Goal: Task Accomplishment & Management: Use online tool/utility

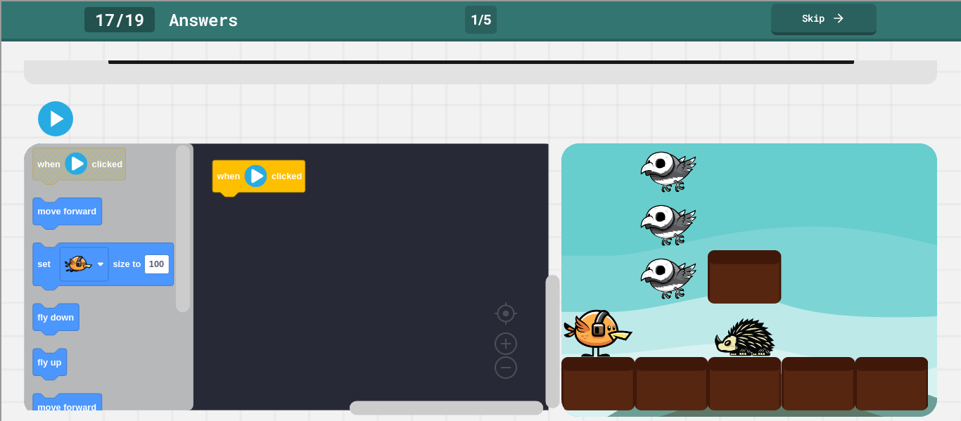
scroll to position [96, 0]
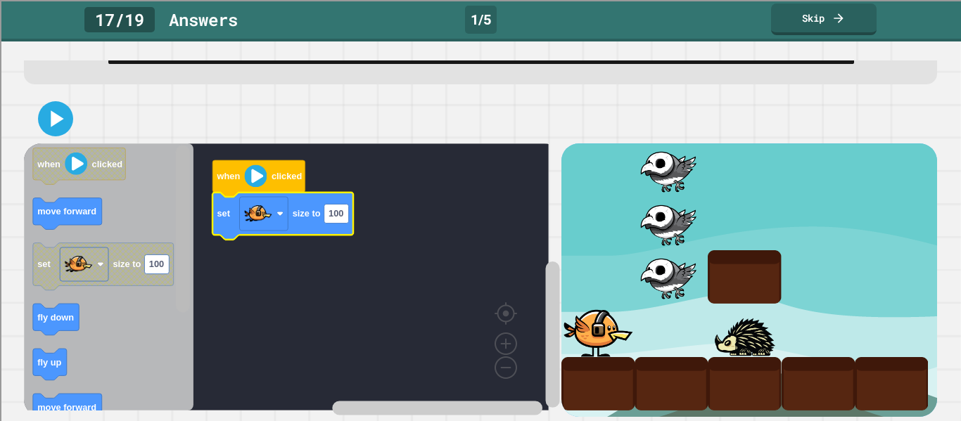
click at [174, 180] on icon "Blockly Workspace" at bounding box center [183, 278] width 18 height 264
click at [335, 209] on text "100" at bounding box center [335, 214] width 15 height 11
type input "***"
click at [269, 254] on div "when clicked set size to 150 when clicked move forward set size to 100 fly down…" at bounding box center [292, 279] width 537 height 273
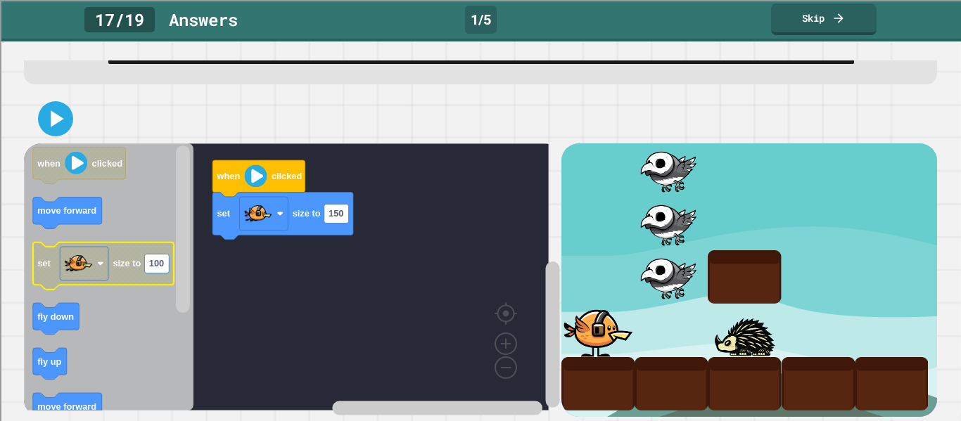
click at [155, 259] on text "100" at bounding box center [156, 264] width 15 height 11
click at [136, 259] on text "size to" at bounding box center [127, 264] width 28 height 11
click at [252, 245] on div "when clicked set size to 150 when clicked move forward set size to 100 fly down…" at bounding box center [292, 279] width 537 height 273
click at [158, 243] on icon "Blockly Workspace" at bounding box center [103, 266] width 141 height 47
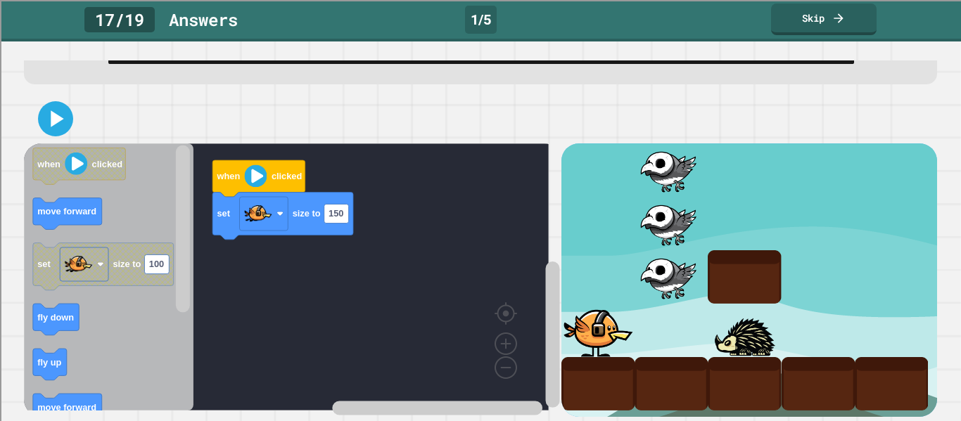
click at [144, 9] on div "17 / 19" at bounding box center [119, 19] width 70 height 25
click at [476, 24] on div "1 / 5" at bounding box center [481, 20] width 32 height 28
click at [220, 14] on div "Answer s" at bounding box center [203, 19] width 69 height 25
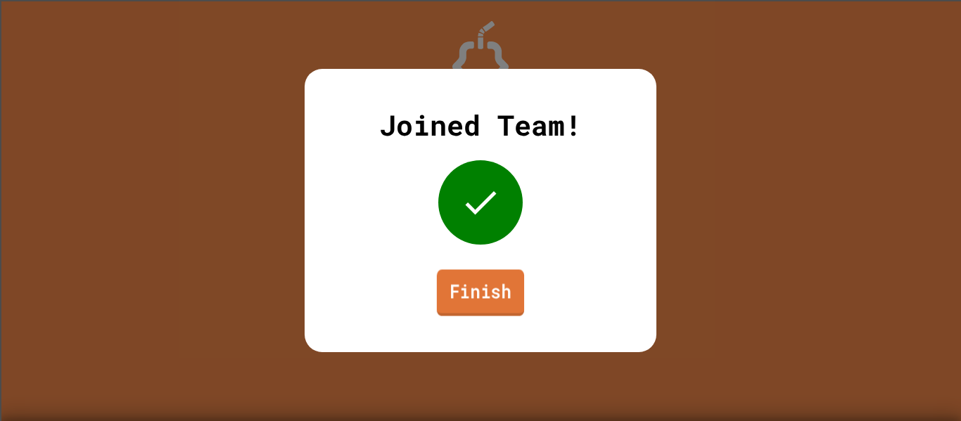
click at [521, 289] on link "Finish" at bounding box center [480, 292] width 87 height 46
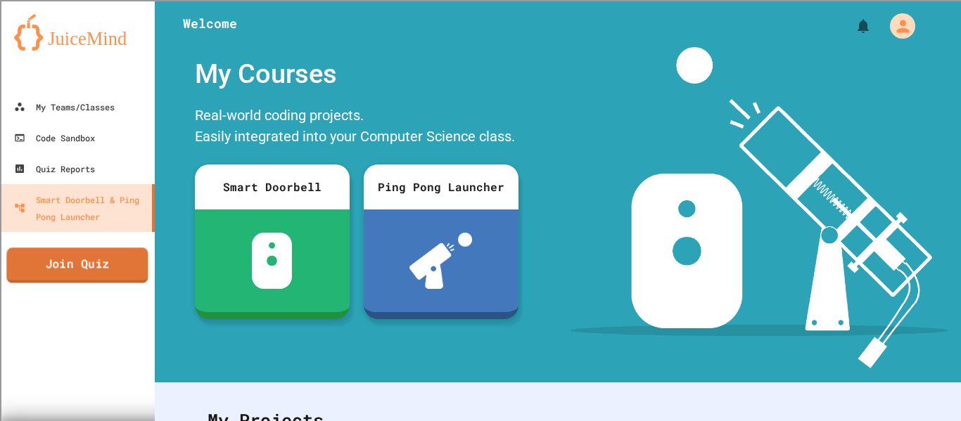
click at [114, 261] on link "Join Quiz" at bounding box center [76, 265] width 141 height 35
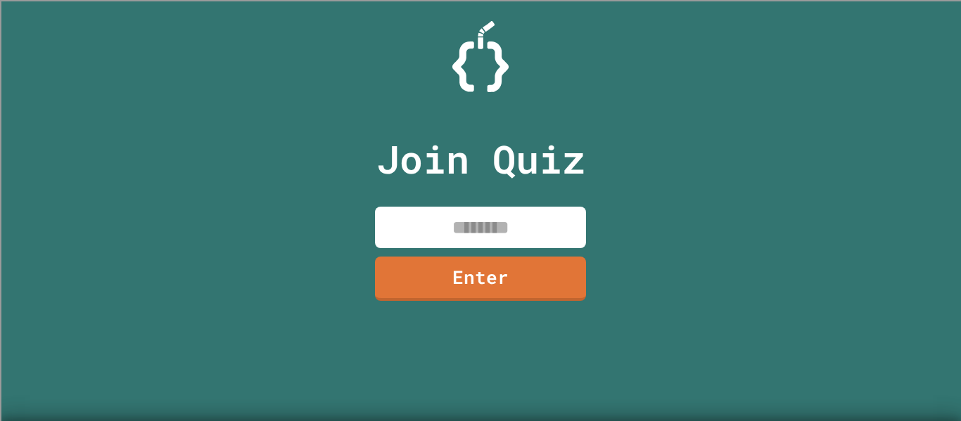
click at [511, 222] on input at bounding box center [480, 227] width 211 height 41
type input "********"
click at [482, 294] on link "Enter" at bounding box center [480, 279] width 211 height 44
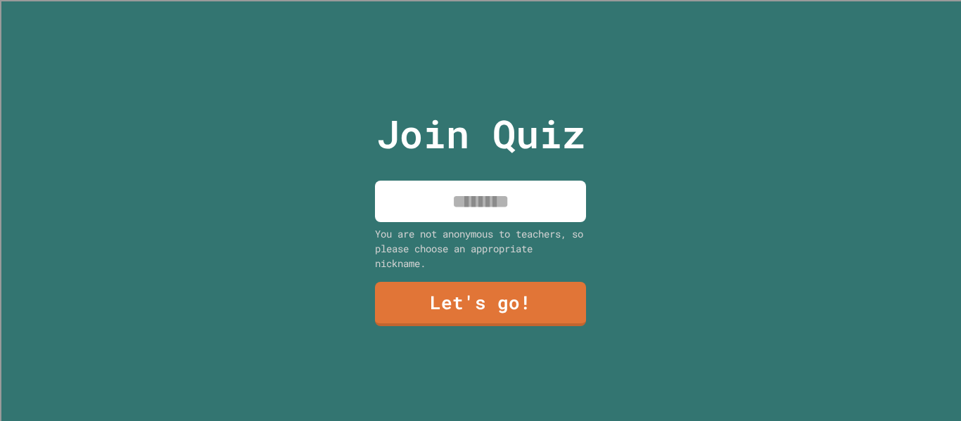
click at [525, 201] on input at bounding box center [480, 201] width 211 height 41
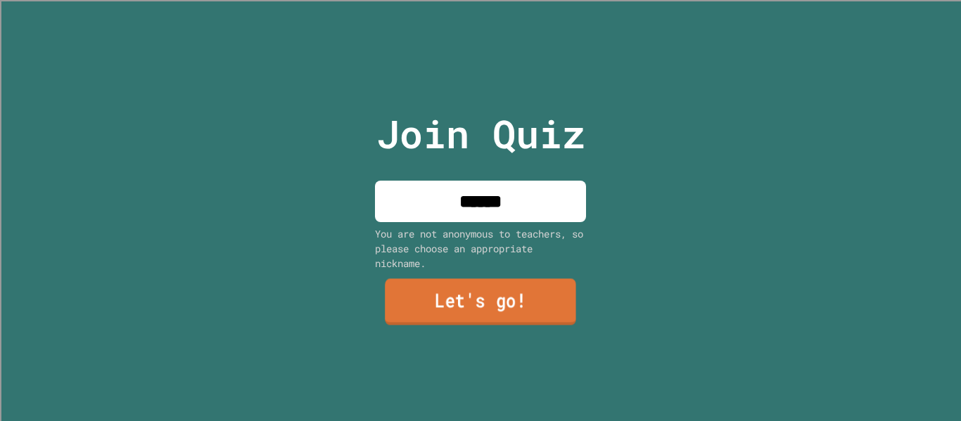
type input "******"
click at [549, 297] on link "Let's go!" at bounding box center [480, 302] width 191 height 46
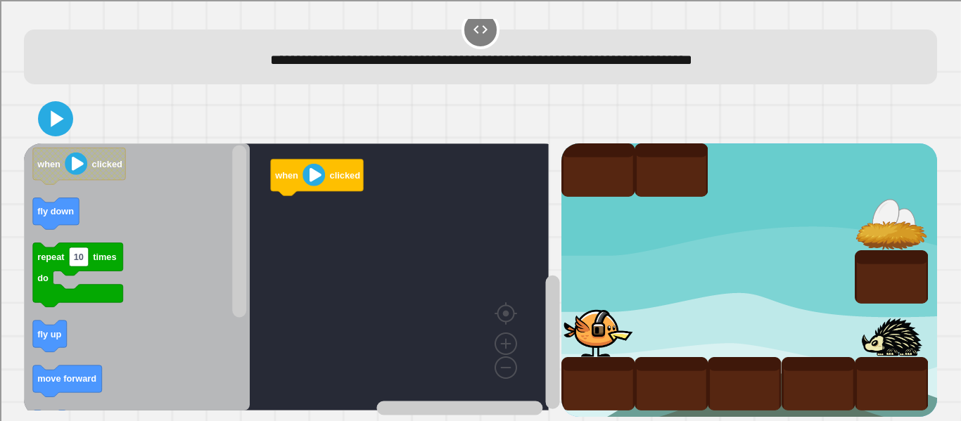
scroll to position [32, 0]
click at [255, 215] on rect "Blockly Workspace" at bounding box center [286, 276] width 525 height 267
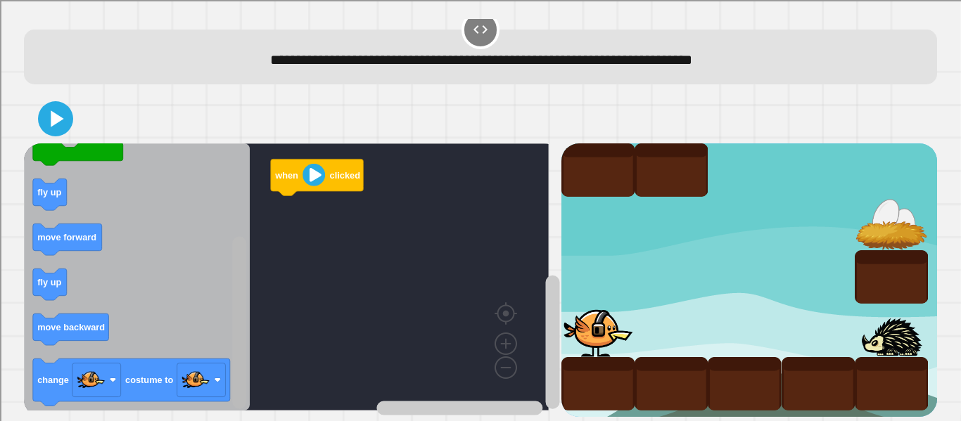
click at [219, 421] on html "**********" at bounding box center [480, 210] width 961 height 421
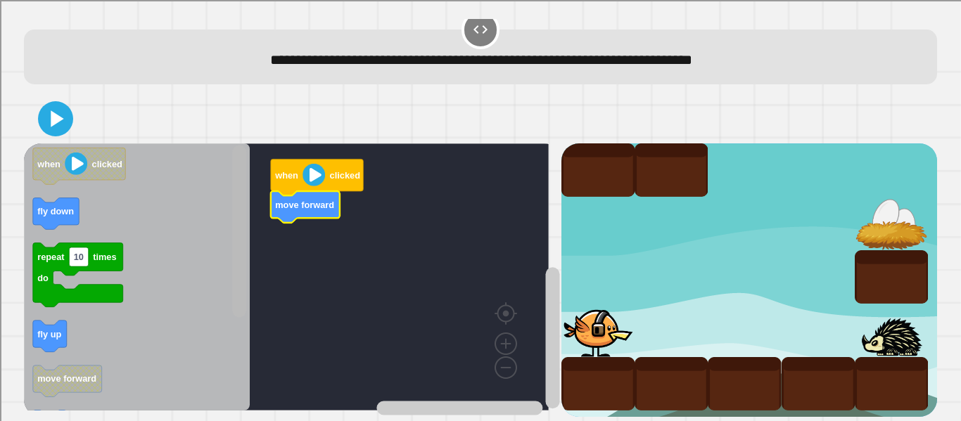
click at [236, 153] on rect "Blockly Workspace" at bounding box center [239, 232] width 14 height 172
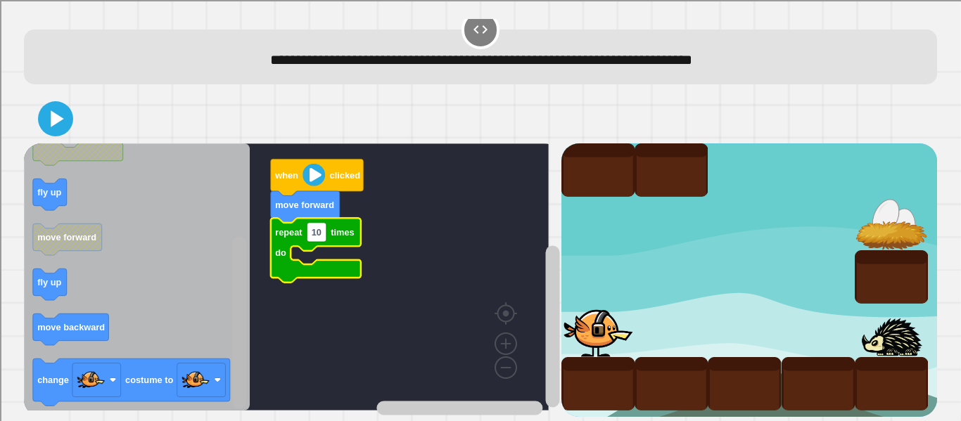
click at [236, 361] on rect "Blockly Workspace" at bounding box center [239, 323] width 14 height 172
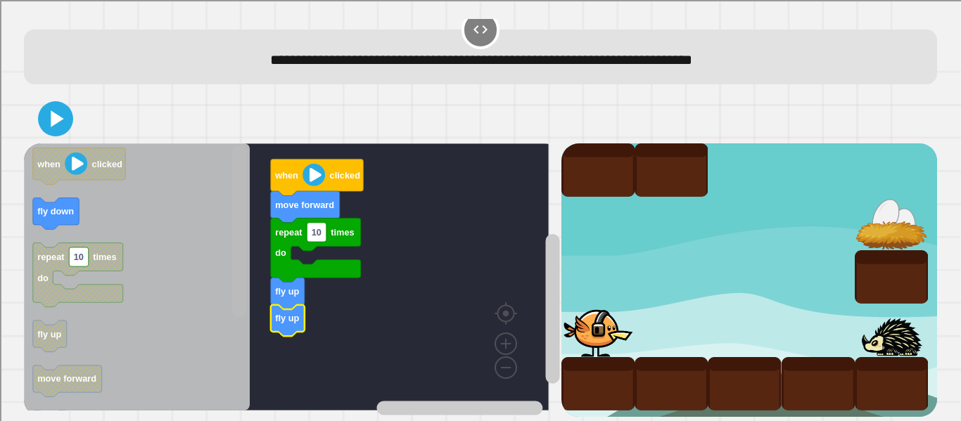
click at [229, 177] on div "when clicked move forward repeat 10 times do fly up fly up when clicked fly dow…" at bounding box center [292, 279] width 537 height 273
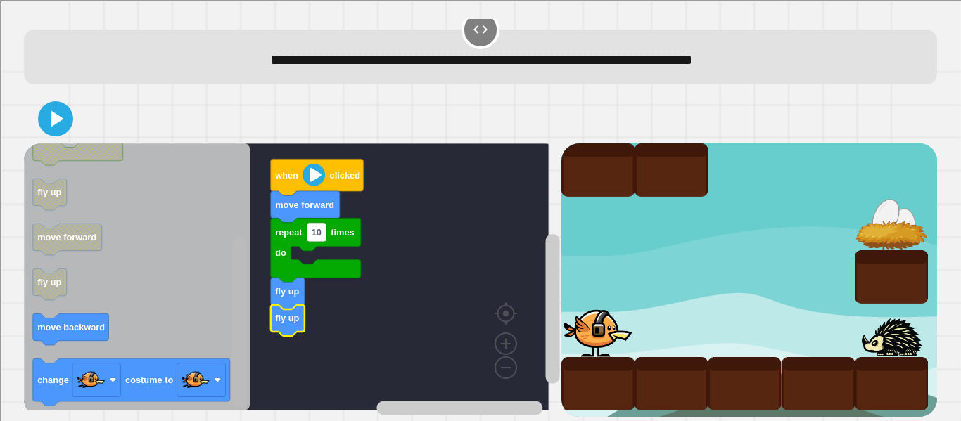
click at [232, 299] on g "Blockly Workspace" at bounding box center [240, 278] width 18 height 264
click at [49, 105] on icon at bounding box center [56, 119] width 34 height 34
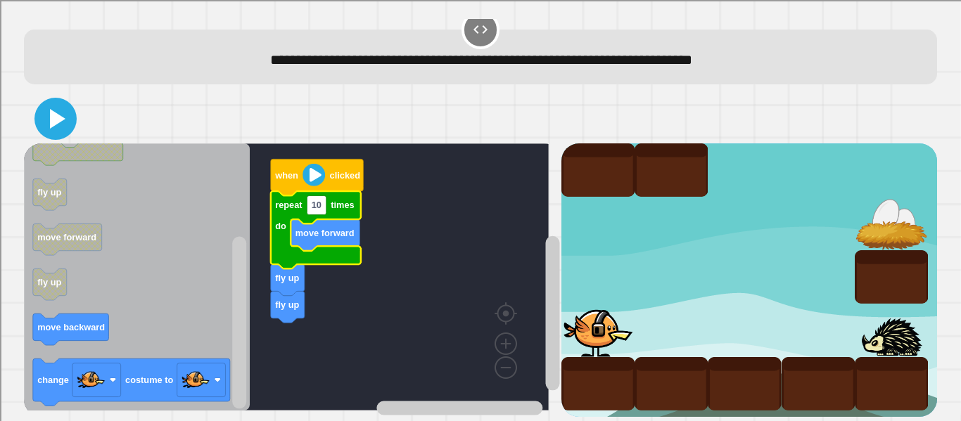
click at [65, 102] on icon at bounding box center [56, 119] width 34 height 34
click at [320, 200] on text "10" at bounding box center [317, 205] width 10 height 11
type input "*"
click at [64, 108] on icon at bounding box center [56, 119] width 34 height 34
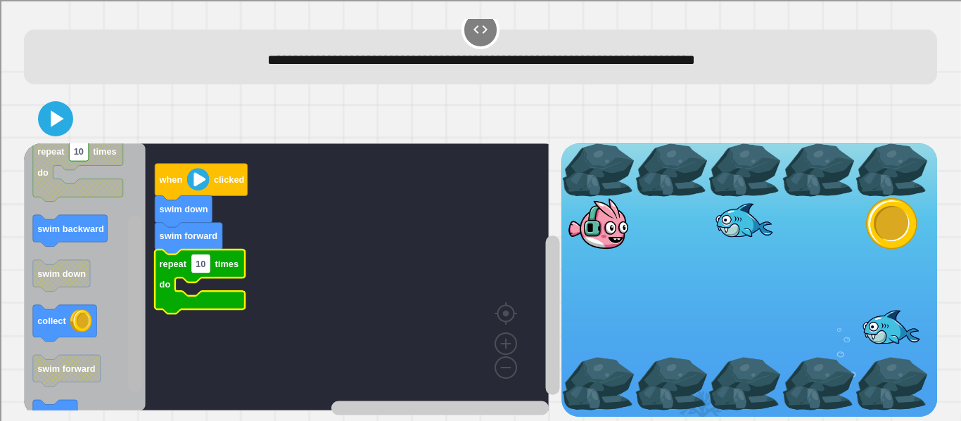
click at [122, 246] on div "when clicked swim down swim forward repeat 10 times do when clicked swim up rep…" at bounding box center [292, 279] width 537 height 273
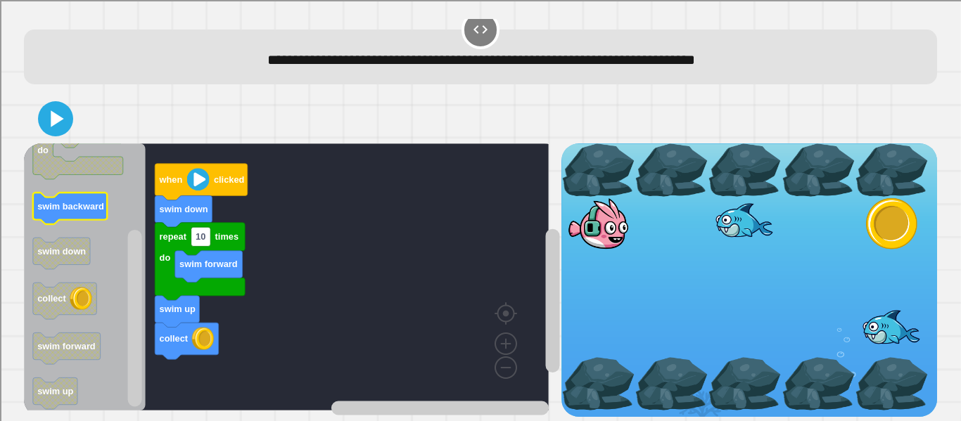
click at [53, 201] on text "swim backward" at bounding box center [70, 206] width 67 height 11
drag, startPoint x: 55, startPoint y: 115, endPoint x: 251, endPoint y: 231, distance: 228.0
click at [251, 231] on div "when clicked swim down repeat 10 times do swim forward swim up collect when cli…" at bounding box center [480, 255] width 913 height 322
click at [203, 231] on text "10" at bounding box center [201, 236] width 10 height 11
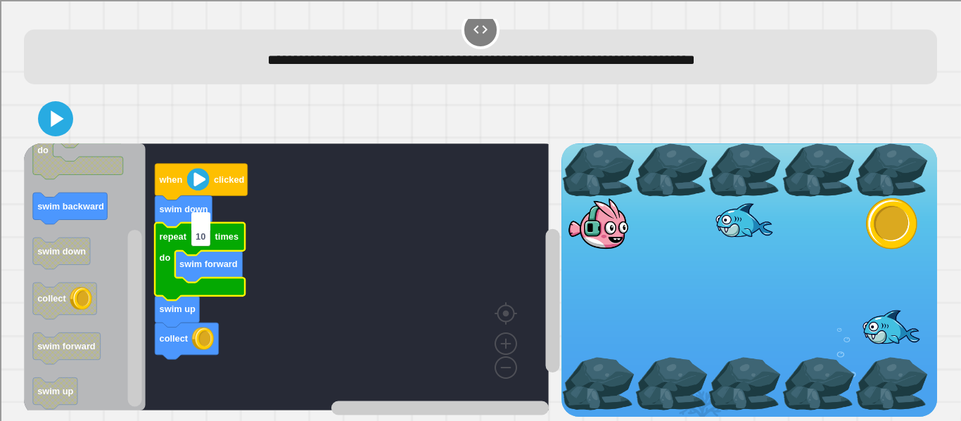
type input "*"
click at [51, 98] on button at bounding box center [55, 119] width 42 height 42
click at [202, 224] on input "*" at bounding box center [198, 221] width 14 height 19
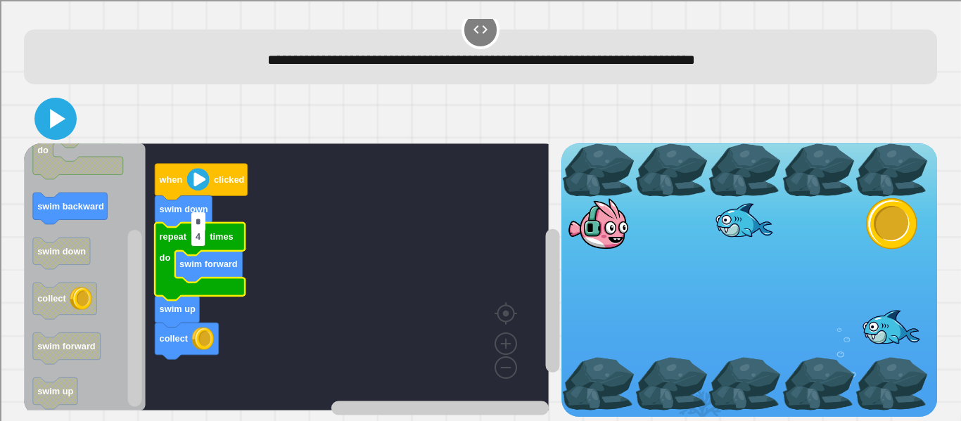
type input "*"
click at [63, 102] on icon at bounding box center [56, 119] width 34 height 34
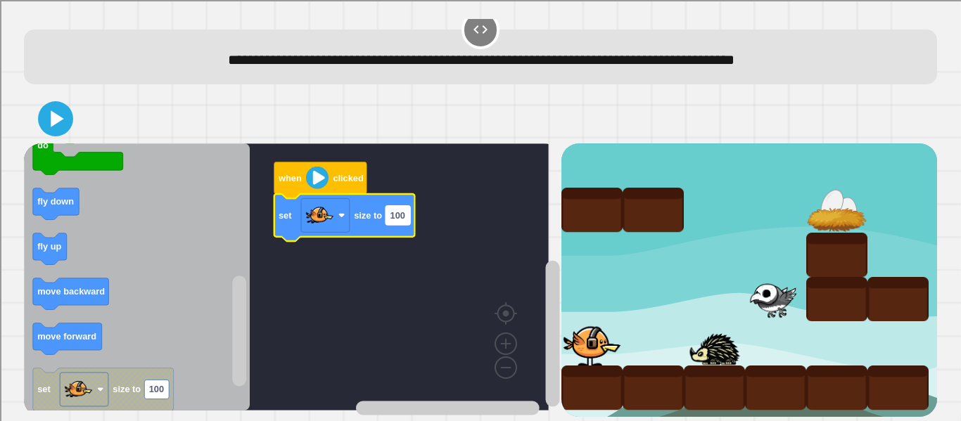
click at [398, 210] on rect "Blockly Workspace" at bounding box center [397, 215] width 25 height 19
type input "***"
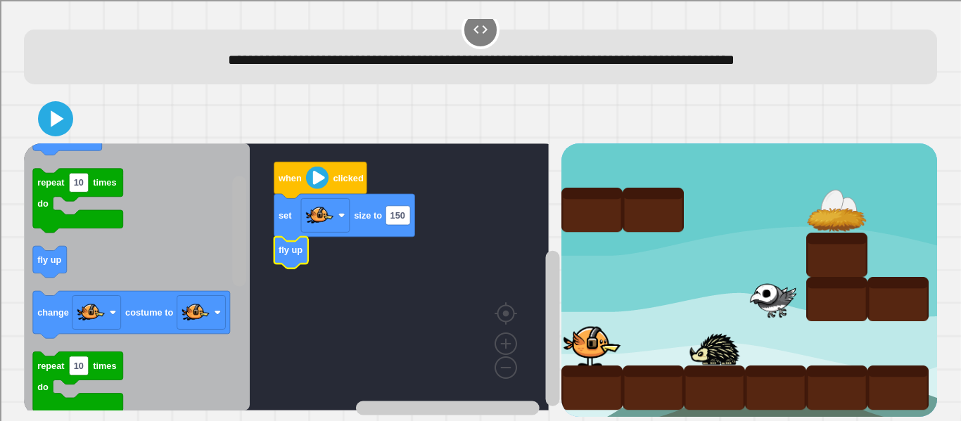
click at [225, 213] on div "when clicked set size to 150 fly up when clicked move forward repeat 10 times d…" at bounding box center [292, 279] width 537 height 273
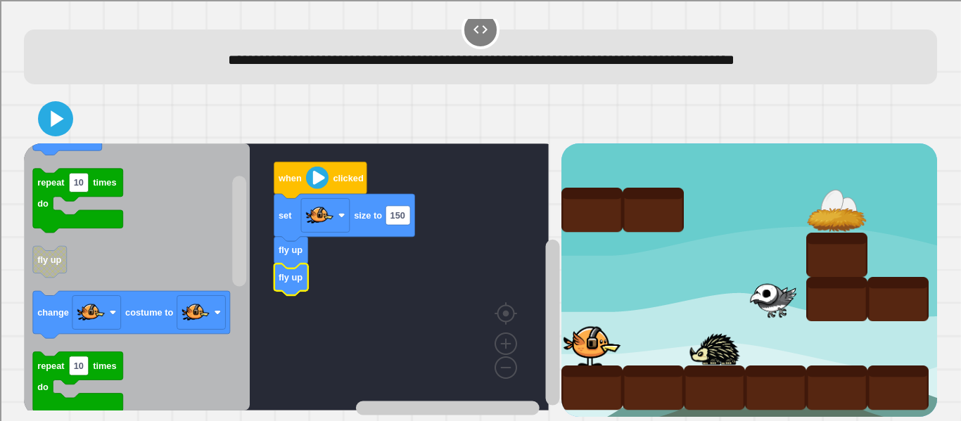
click at [223, 226] on icon "Blockly Workspace" at bounding box center [137, 276] width 226 height 267
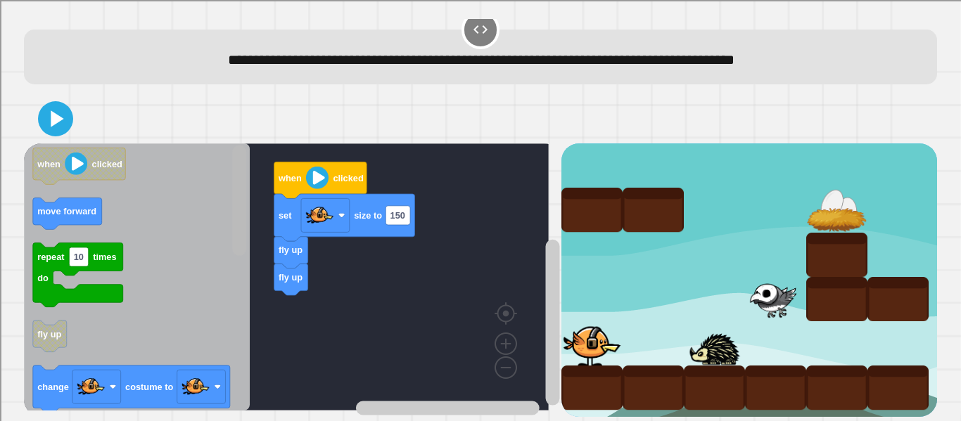
click at [234, 191] on rect "Blockly Workspace" at bounding box center [239, 201] width 14 height 110
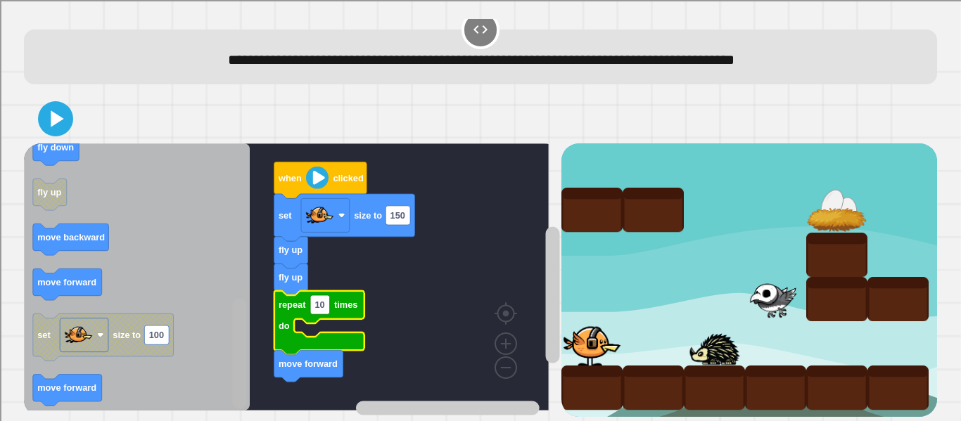
click at [200, 421] on html "**********" at bounding box center [480, 210] width 961 height 421
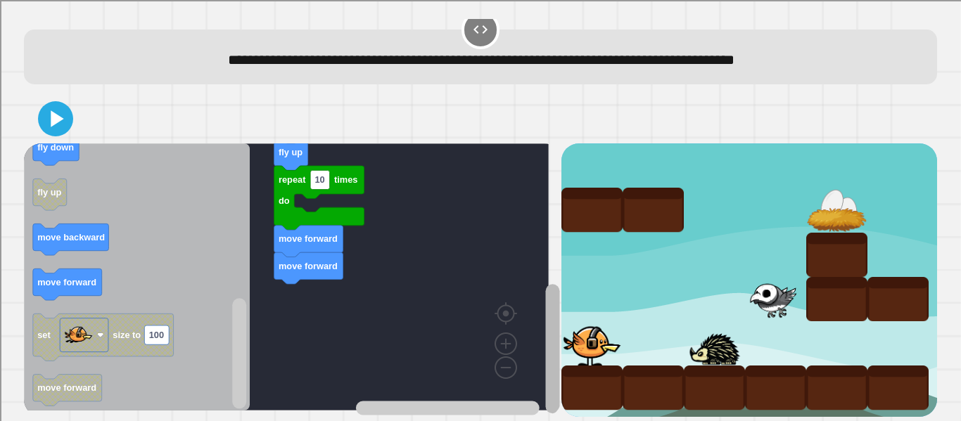
click at [545, 333] on rect "Blockly Workspace" at bounding box center [552, 348] width 14 height 129
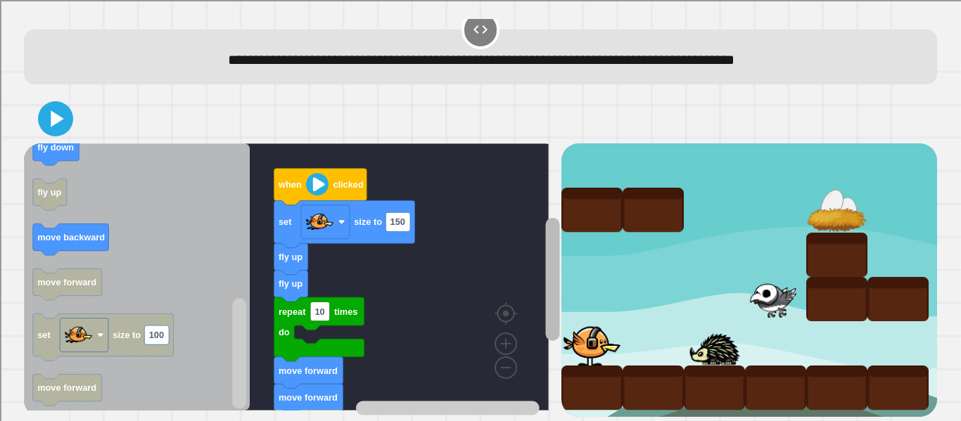
click at [544, 226] on g "Blockly Workspace" at bounding box center [553, 292] width 18 height 249
click at [56, 109] on icon at bounding box center [57, 119] width 15 height 20
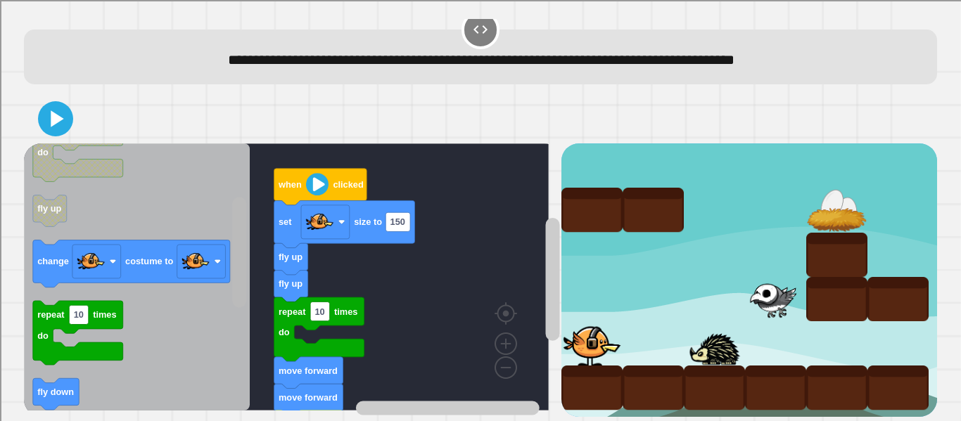
click at [248, 217] on g "Blockly Workspace" at bounding box center [240, 278] width 18 height 264
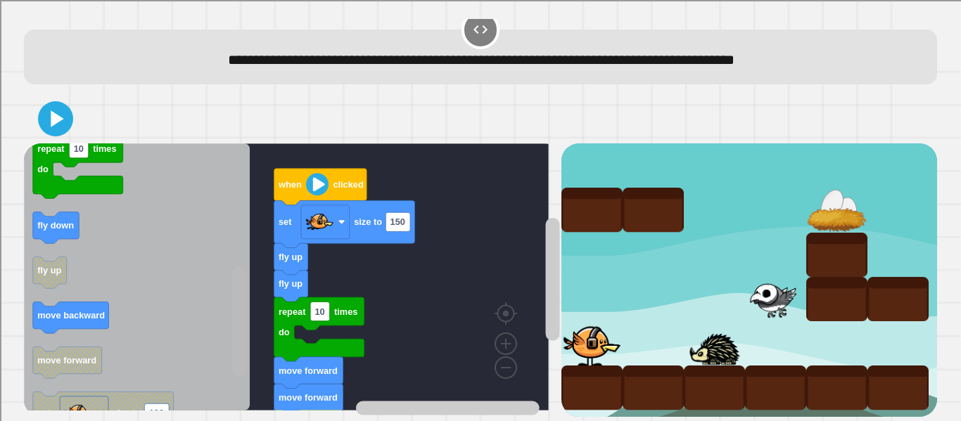
click at [238, 331] on rect "Blockly Workspace" at bounding box center [239, 321] width 14 height 110
click at [547, 257] on rect "Blockly Workspace" at bounding box center [553, 292] width 18 height 249
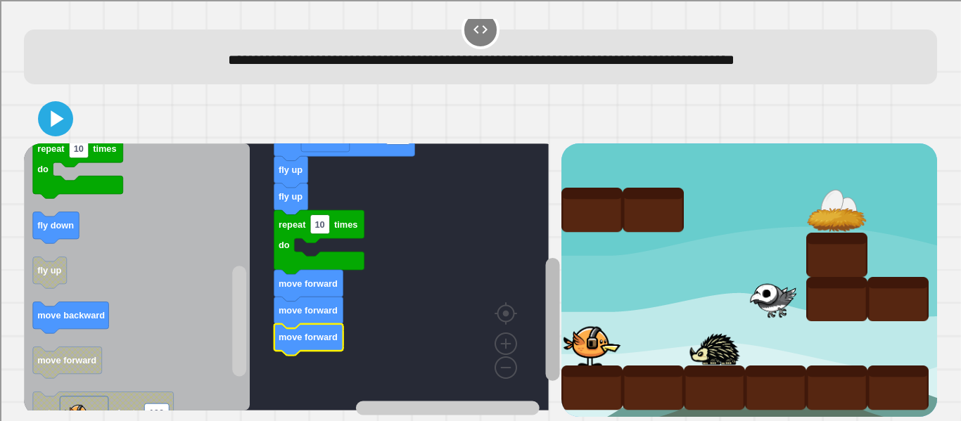
click at [545, 278] on rect "Blockly Workspace" at bounding box center [552, 318] width 14 height 123
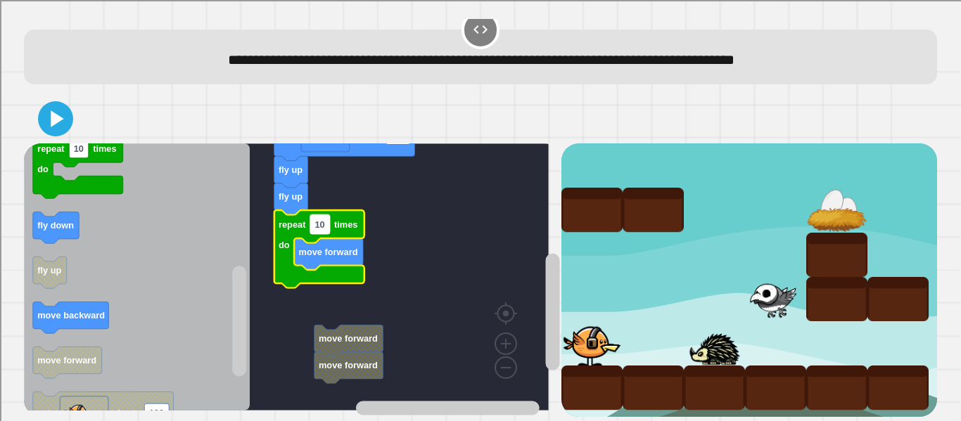
click at [321, 219] on text "10" at bounding box center [320, 224] width 10 height 11
type input "*"
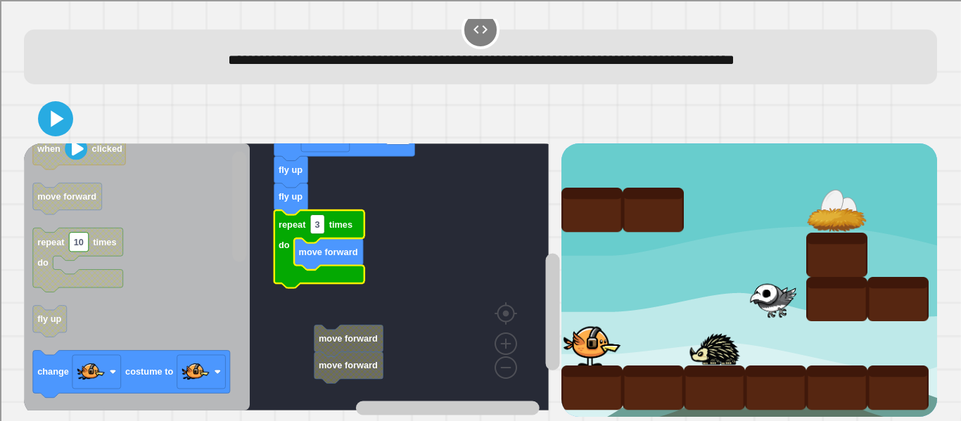
click at [235, 205] on rect "Blockly Workspace" at bounding box center [239, 206] width 14 height 110
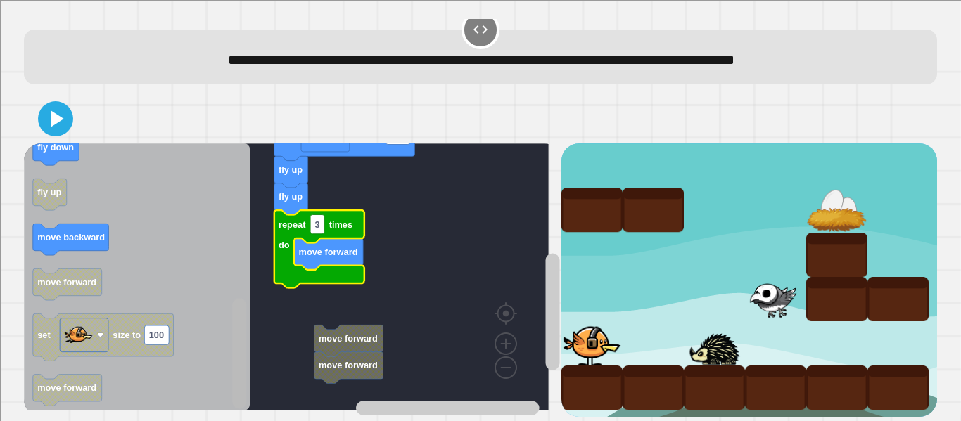
click at [245, 421] on html "**********" at bounding box center [480, 210] width 961 height 421
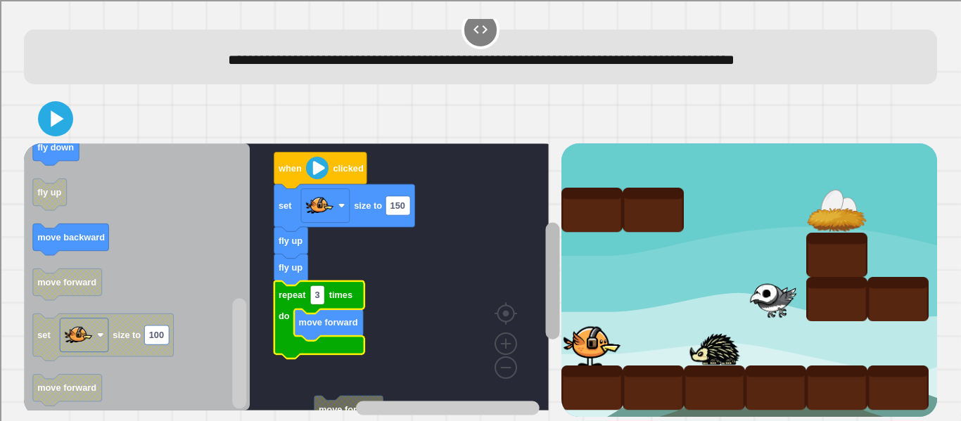
click at [545, 260] on rect "Blockly Workspace" at bounding box center [552, 280] width 14 height 117
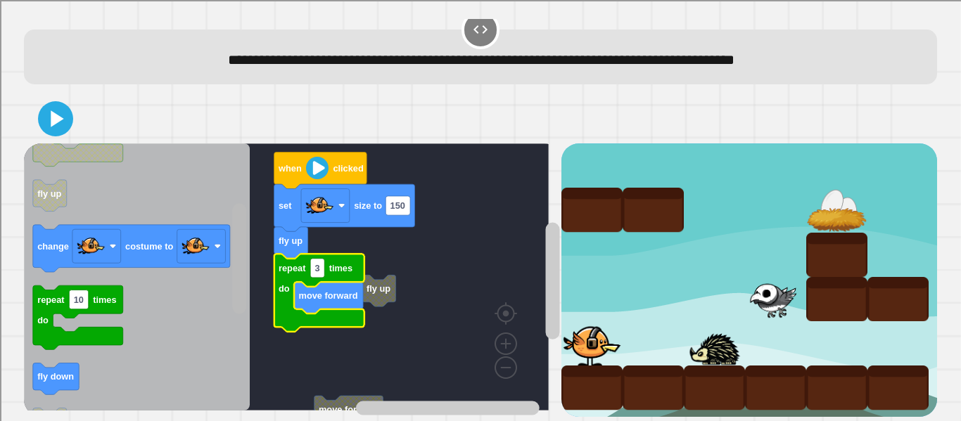
click at [224, 202] on div "move forward move forward fly up when clicked set size to 150 fly up repeat 3 t…" at bounding box center [292, 279] width 537 height 273
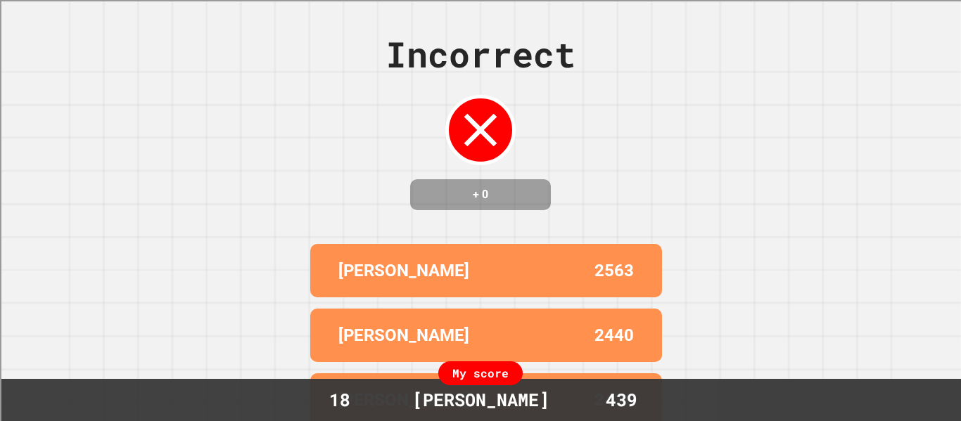
click at [247, 329] on div "Incorrect + 0 JOHN 2563 GAVIN M 2440 JAMES 2428 ISAIAH 2414 DAVID 2314 My score…" at bounding box center [480, 210] width 961 height 421
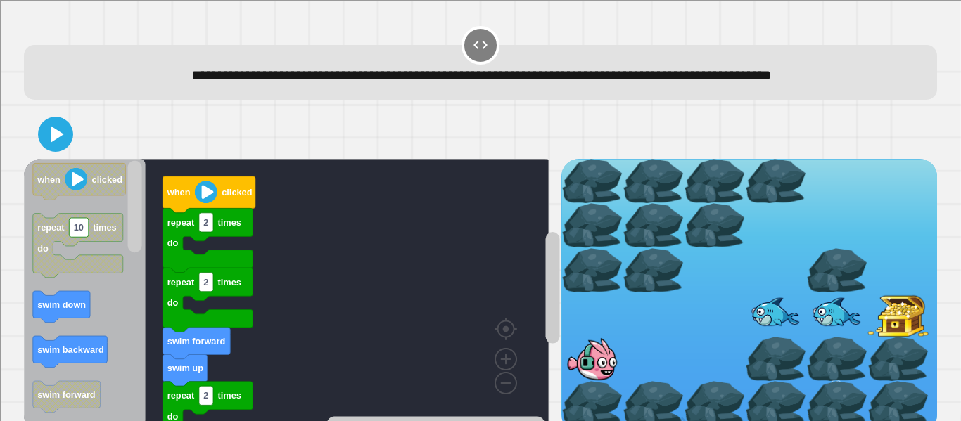
scroll to position [54, 0]
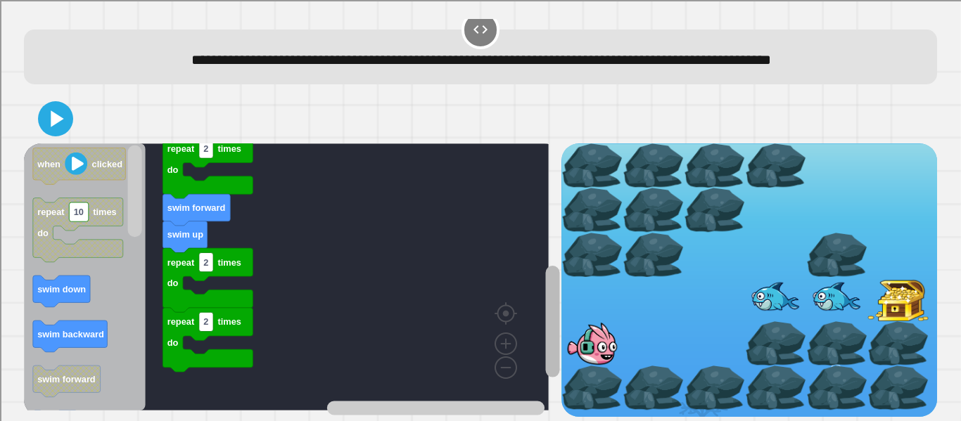
click at [530, 301] on div "repeat 2 times do repeat 2 times do swim up swim forward repeat 2 times do repe…" at bounding box center [292, 279] width 537 height 273
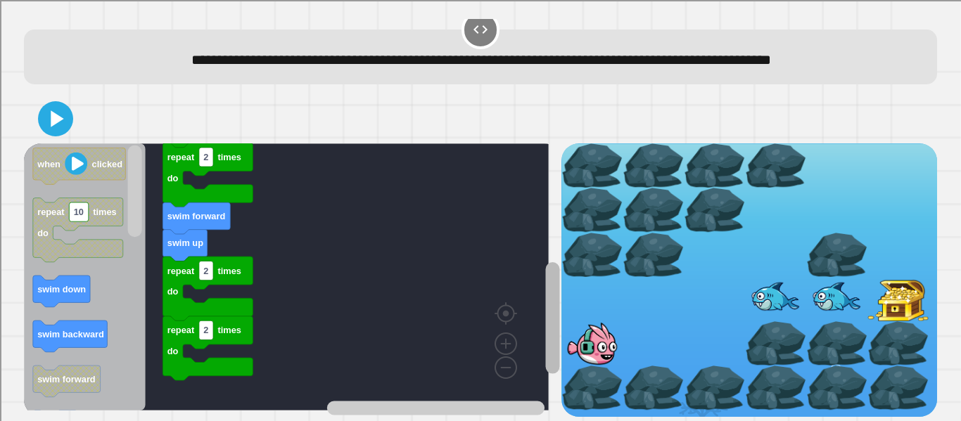
click at [545, 296] on rect "Blockly Workspace" at bounding box center [552, 318] width 14 height 112
click at [138, 347] on div "repeat 2 times do repeat 2 times do swim up swim forward repeat 2 times do repe…" at bounding box center [292, 279] width 537 height 273
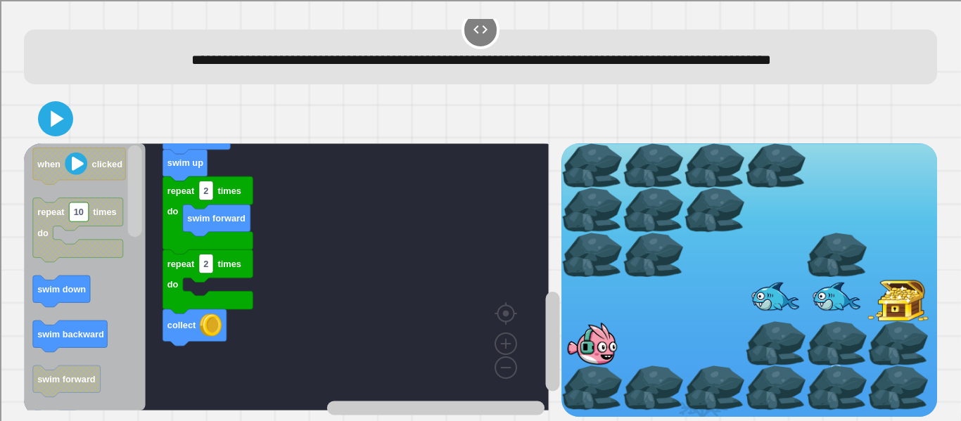
click at [60, 110] on icon at bounding box center [57, 118] width 13 height 16
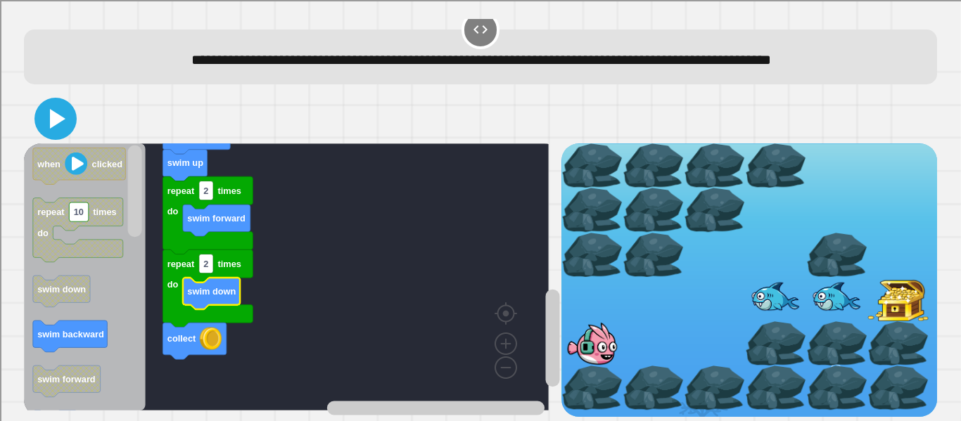
click at [62, 109] on icon at bounding box center [57, 119] width 15 height 20
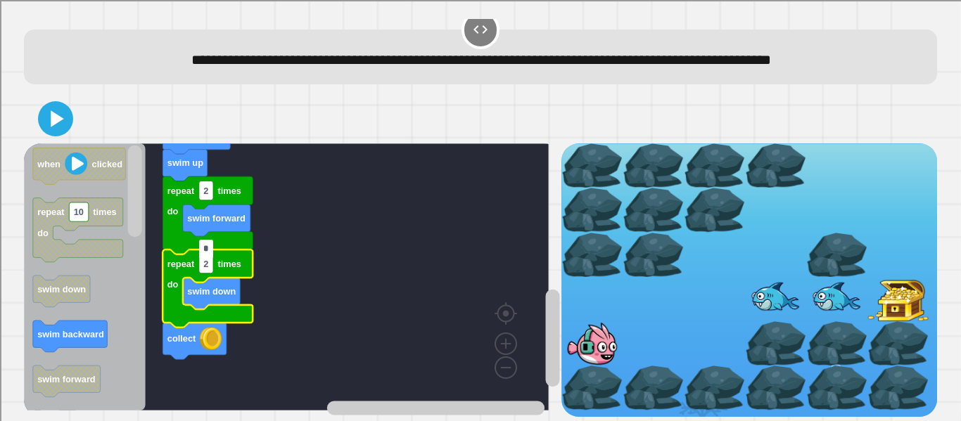
type input "*"
click at [72, 119] on div at bounding box center [480, 118] width 913 height 49
click at [64, 110] on icon at bounding box center [56, 119] width 34 height 34
click at [210, 257] on rect "Blockly Workspace" at bounding box center [206, 264] width 14 height 19
type input "*"
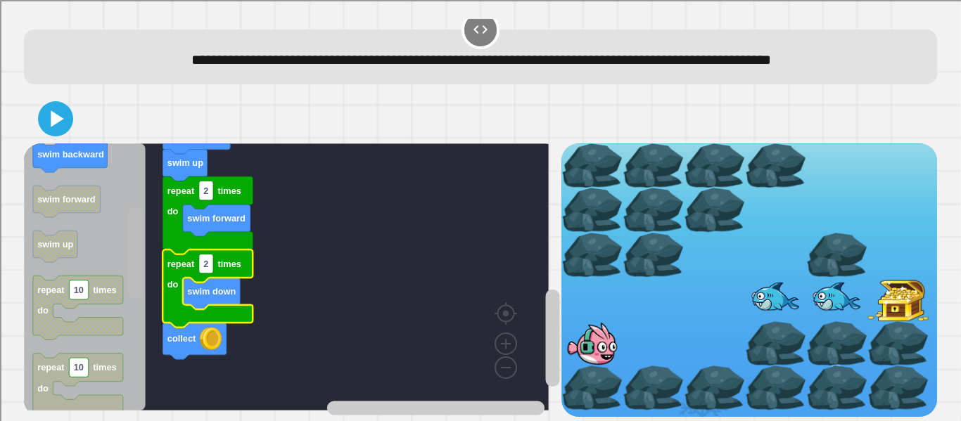
click at [115, 257] on div "when clicked repeat 2 times do swim forward repeat 2 times do swim up swim forw…" at bounding box center [292, 279] width 537 height 273
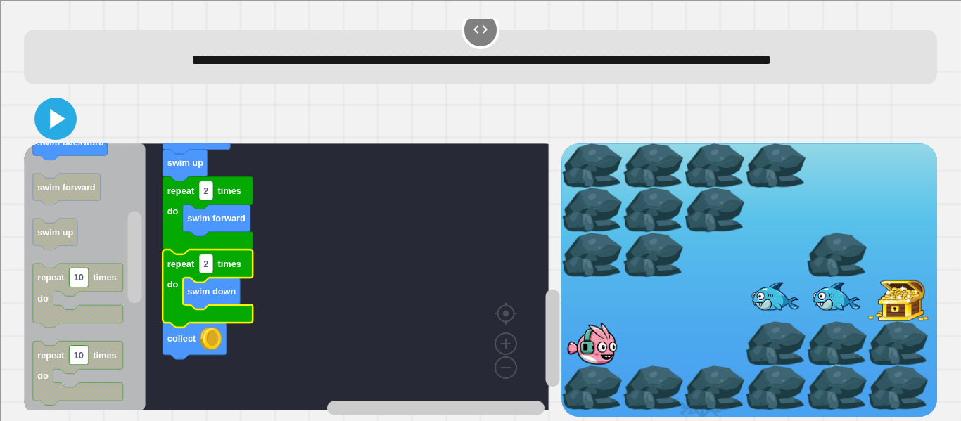
click at [58, 102] on icon at bounding box center [56, 119] width 34 height 34
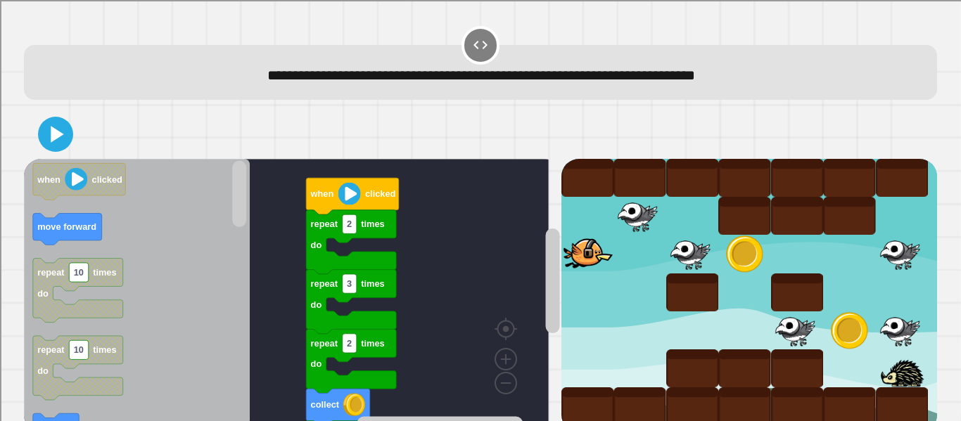
scroll to position [32, 0]
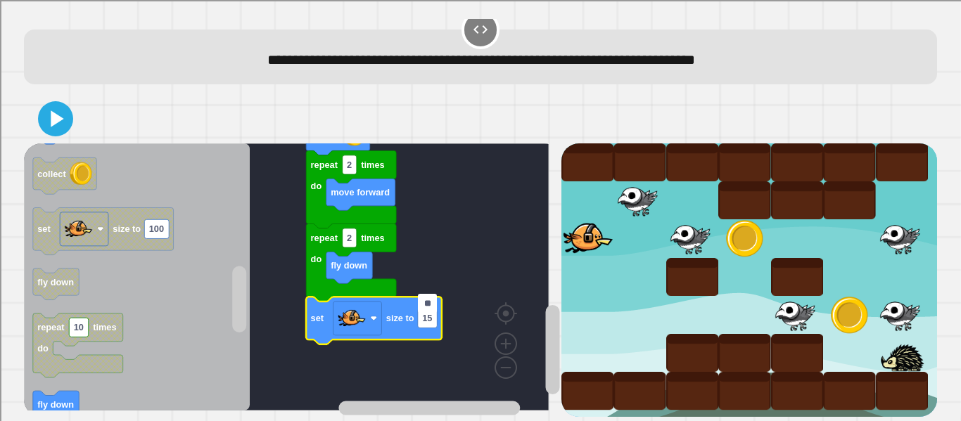
type input "***"
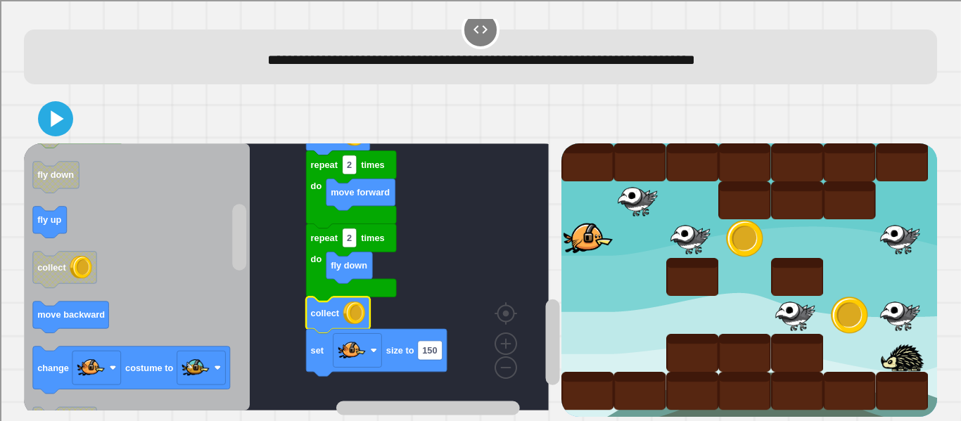
click at [69, 111] on icon at bounding box center [55, 119] width 28 height 28
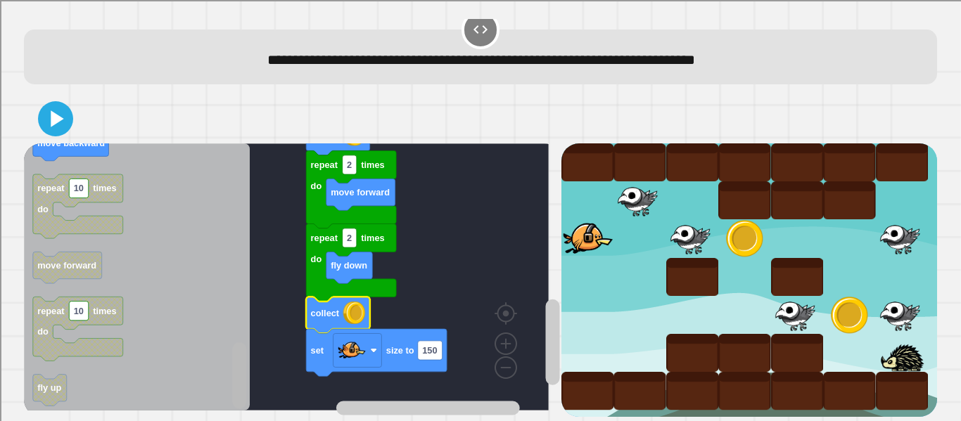
click at [242, 406] on div "**********" at bounding box center [480, 220] width 922 height 402
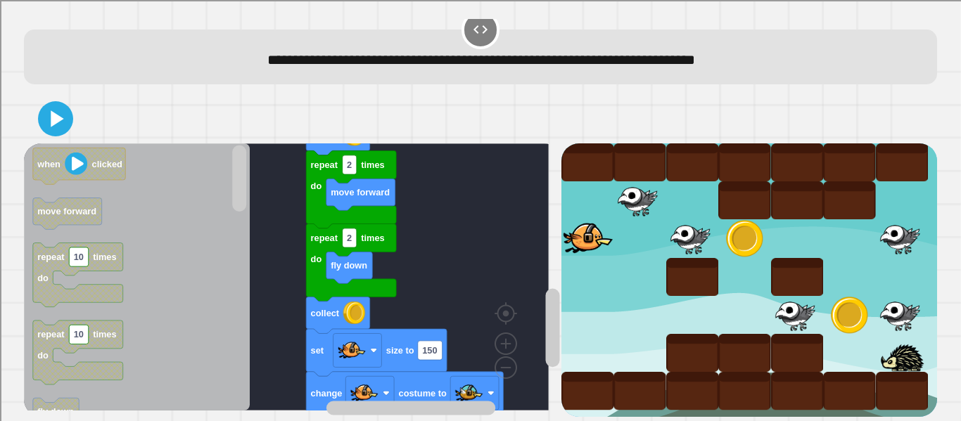
click at [62, 105] on icon at bounding box center [55, 119] width 28 height 28
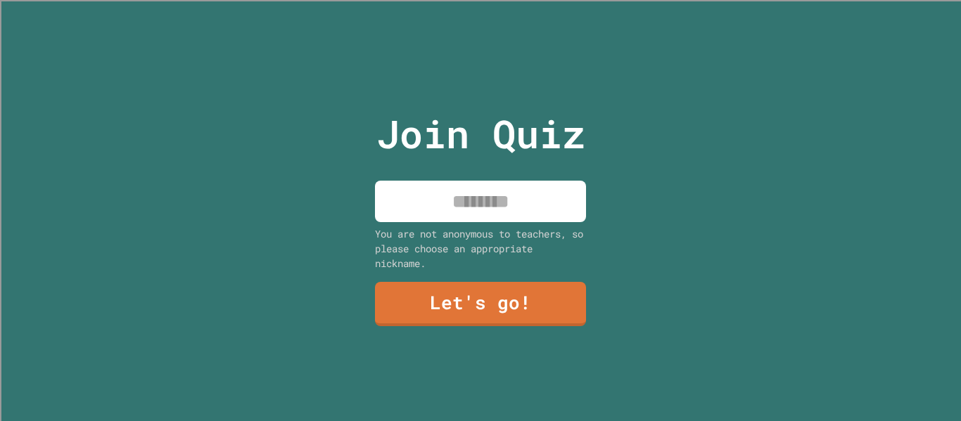
click at [498, 181] on input at bounding box center [480, 201] width 211 height 41
type input "****"
click at [501, 295] on link "Let's go!" at bounding box center [480, 304] width 211 height 44
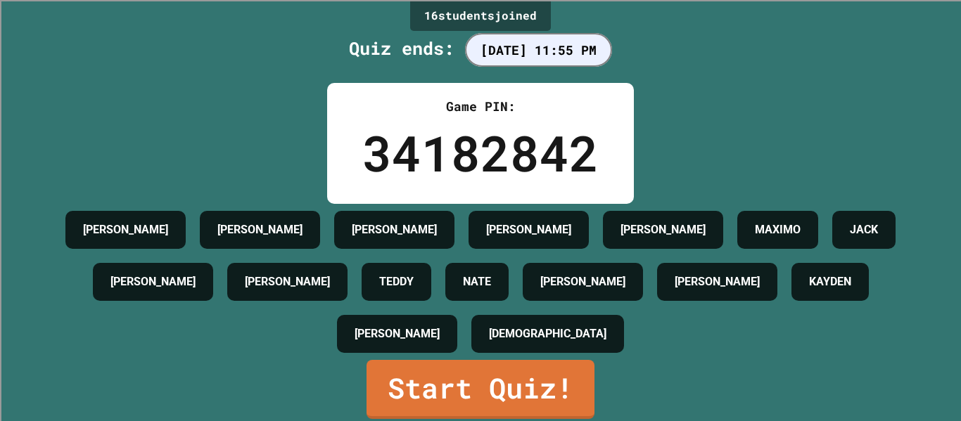
scroll to position [46, 0]
click at [558, 360] on link "Start Quiz!" at bounding box center [480, 389] width 228 height 59
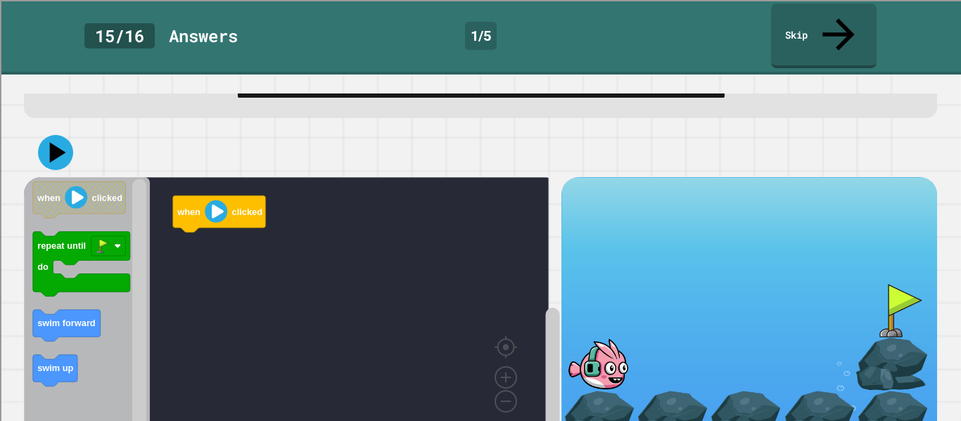
scroll to position [73, 0]
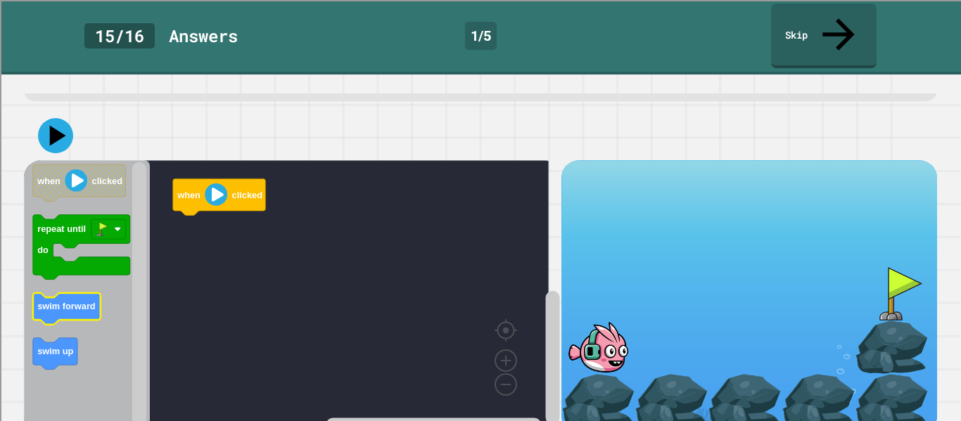
click at [58, 302] on text "swim forward" at bounding box center [66, 307] width 58 height 11
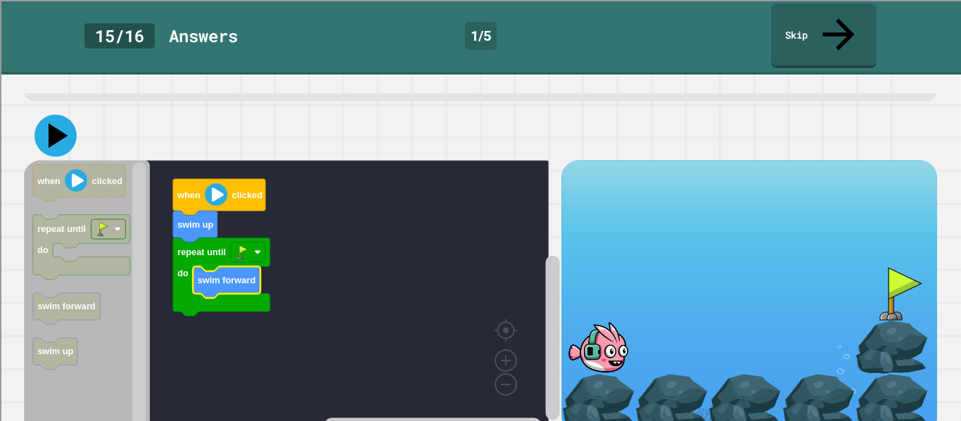
click at [49, 115] on icon at bounding box center [55, 136] width 42 height 42
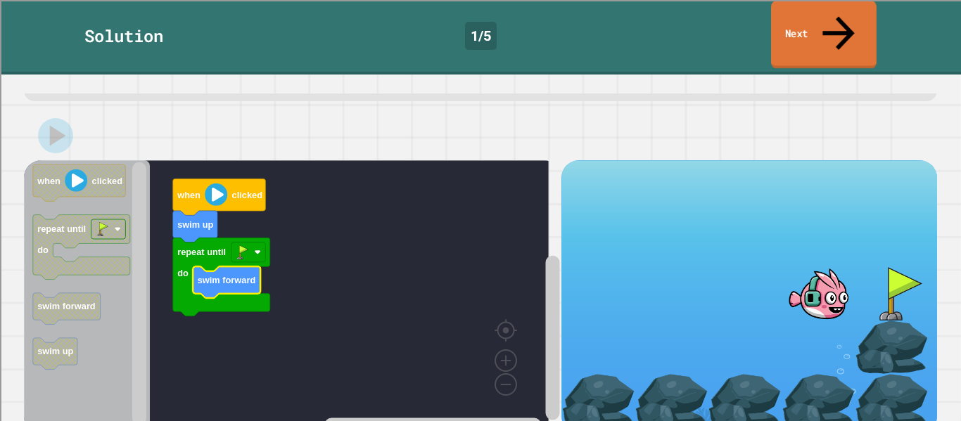
click at [858, 12] on link "Next" at bounding box center [823, 35] width 105 height 68
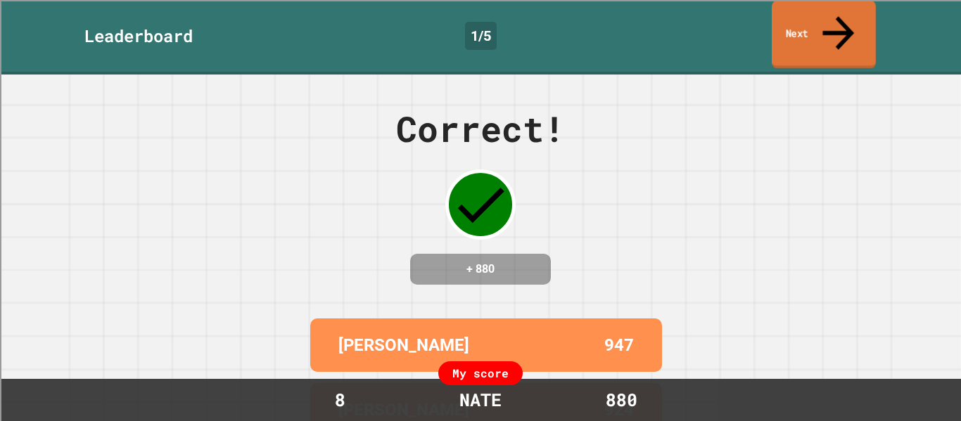
click at [801, 23] on link "Next" at bounding box center [824, 35] width 104 height 68
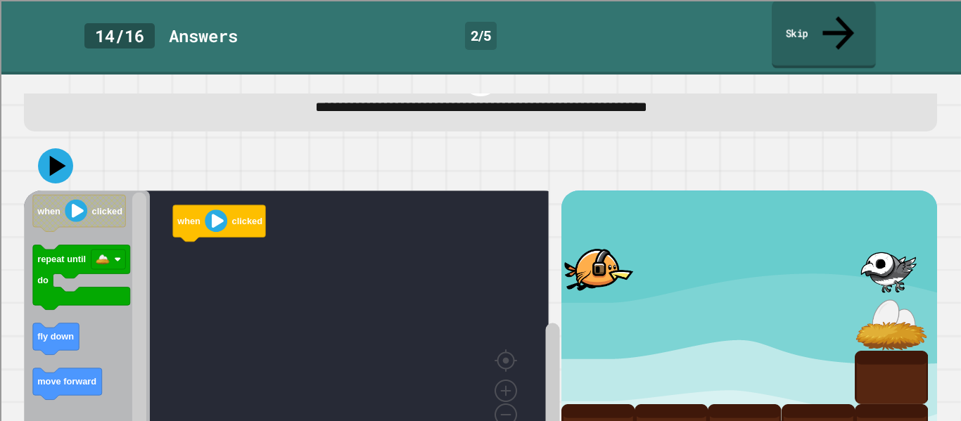
scroll to position [73, 0]
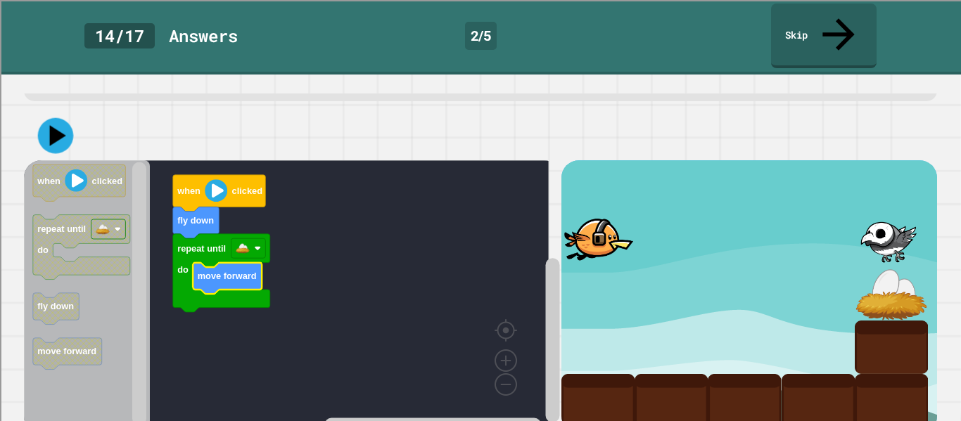
click at [43, 118] on icon at bounding box center [56, 136] width 36 height 36
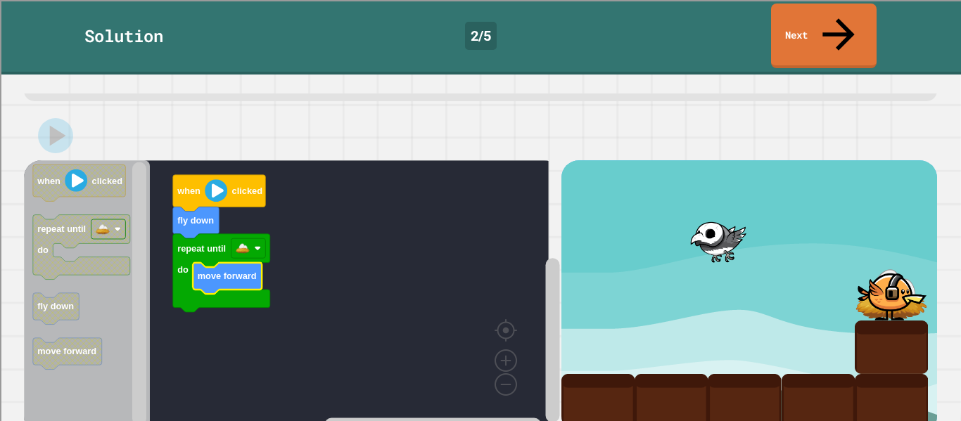
click at [845, 20] on icon at bounding box center [838, 35] width 48 height 48
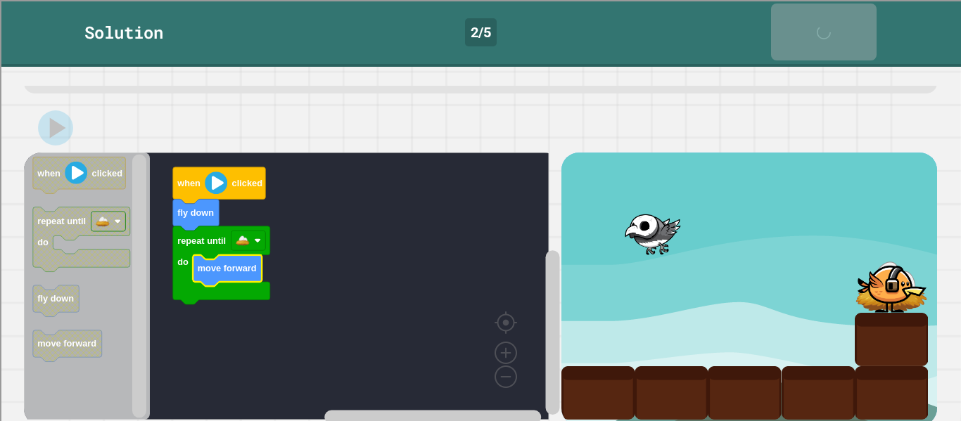
scroll to position [72, 0]
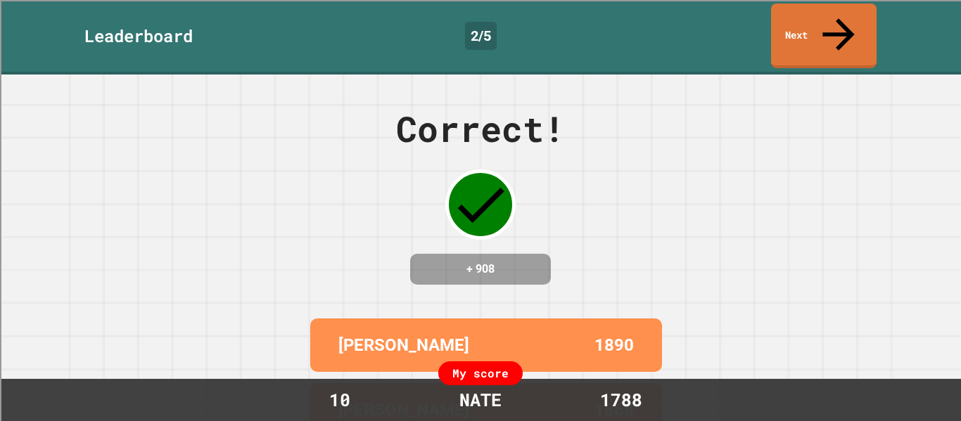
click at [813, 33] on link "Next" at bounding box center [823, 36] width 105 height 65
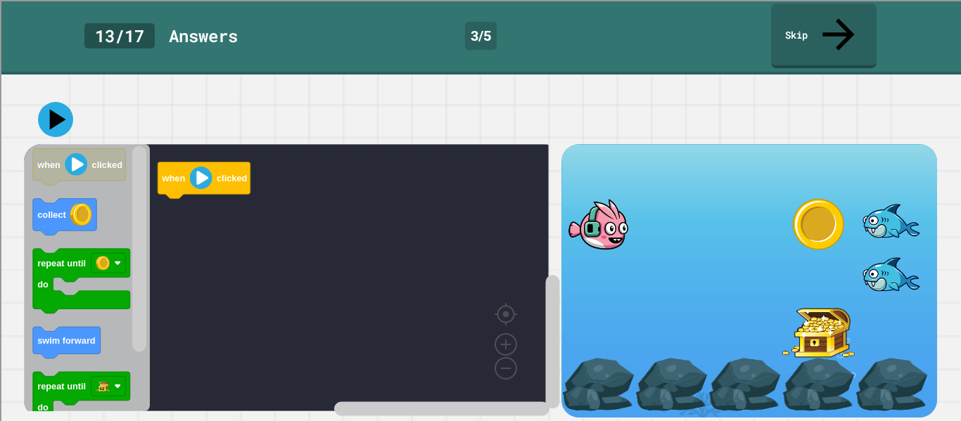
scroll to position [96, 0]
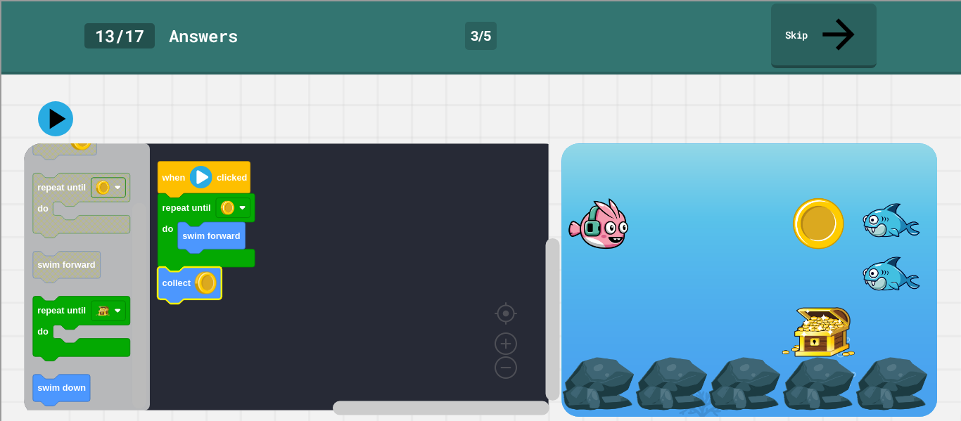
click at [134, 397] on div "when clicked repeat until do swim forward collect when clicked collect repeat u…" at bounding box center [480, 255] width 922 height 332
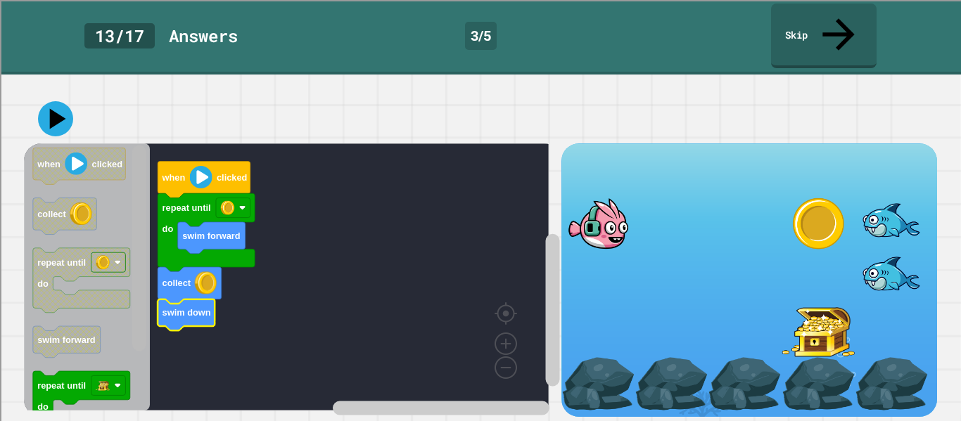
click at [145, 167] on rect "Blockly Workspace" at bounding box center [139, 249] width 14 height 206
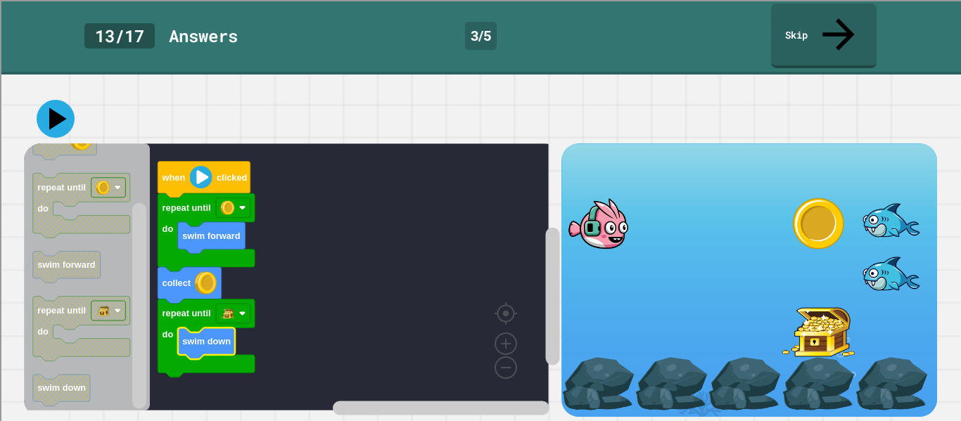
click at [60, 108] on icon at bounding box center [58, 119] width 18 height 23
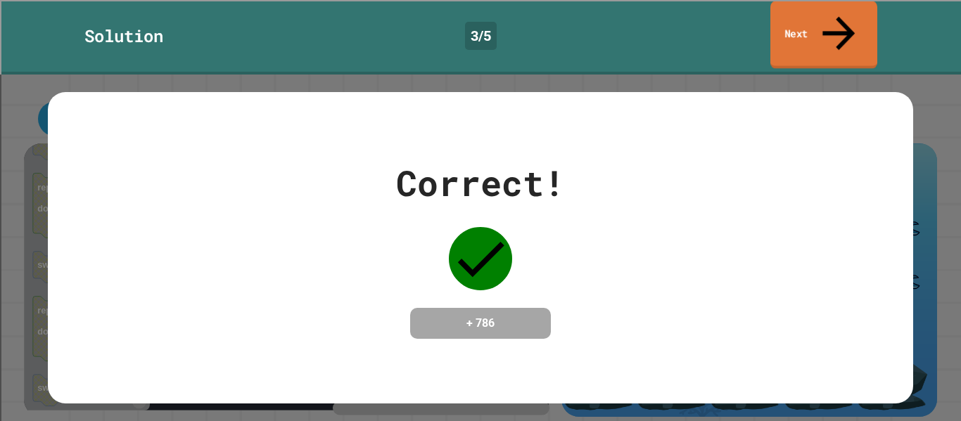
click at [807, 25] on link "Next" at bounding box center [823, 35] width 107 height 68
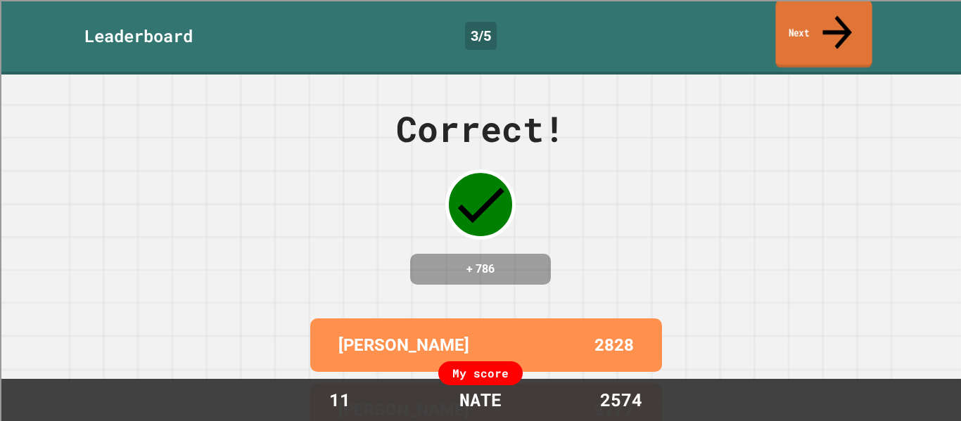
click at [834, 22] on icon at bounding box center [837, 32] width 44 height 50
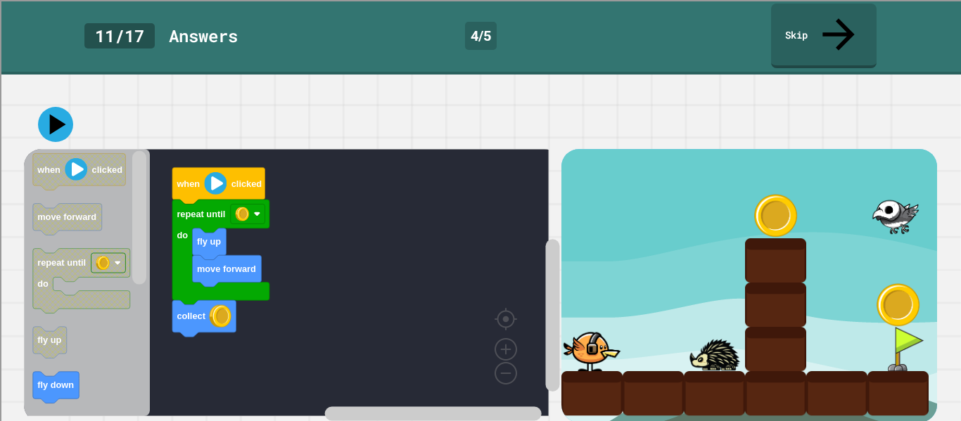
scroll to position [96, 0]
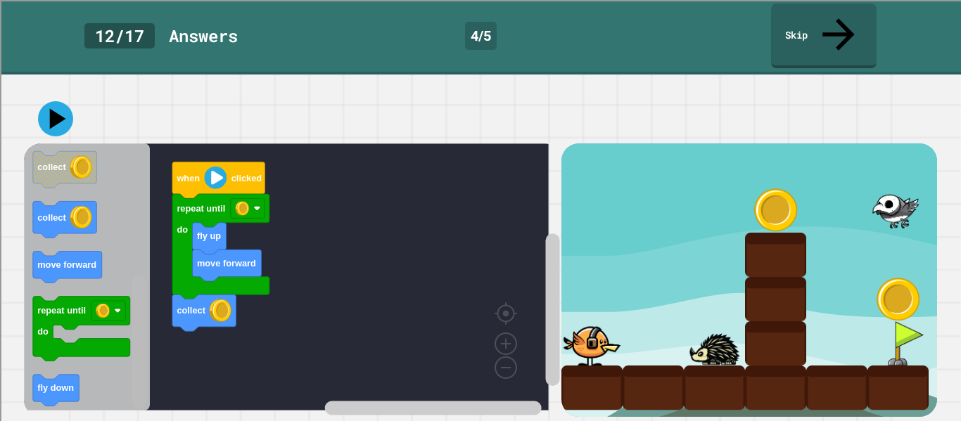
click at [136, 384] on rect "Blockly Workspace" at bounding box center [139, 342] width 14 height 134
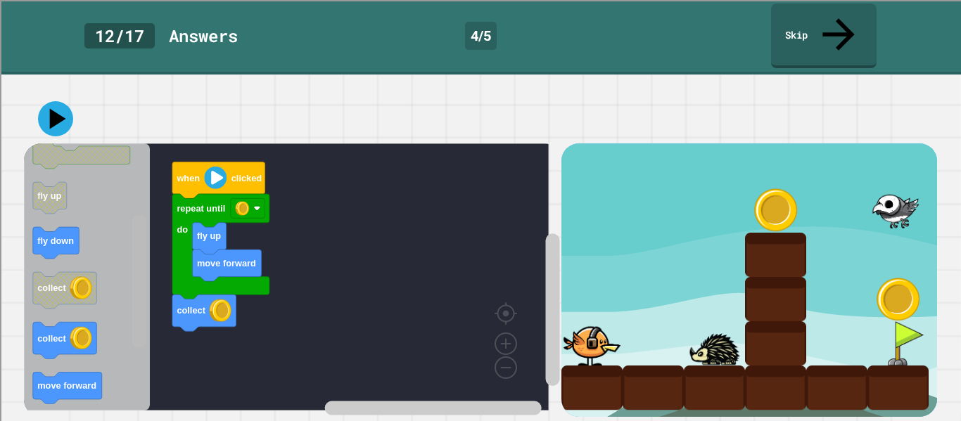
click at [129, 213] on div "move forward fly up collect repeat until do when clicked when clicked move forw…" at bounding box center [292, 279] width 537 height 273
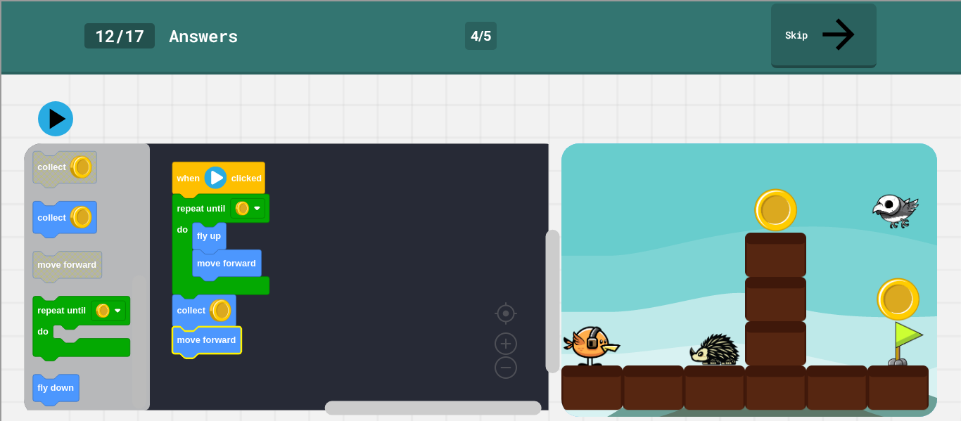
click at [143, 353] on rect "Blockly Workspace" at bounding box center [139, 342] width 14 height 134
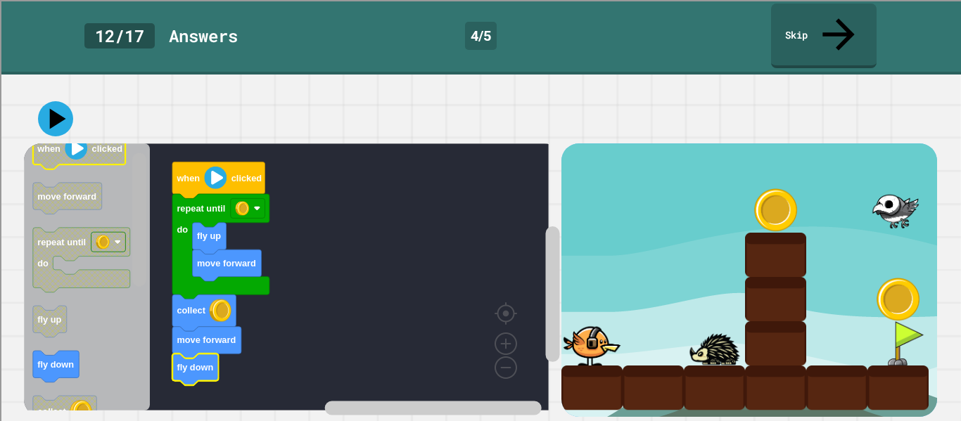
click at [122, 150] on div "move forward fly up collect move forward fly down repeat until do when clicked …" at bounding box center [292, 279] width 537 height 273
click at [75, 94] on div at bounding box center [480, 118] width 913 height 49
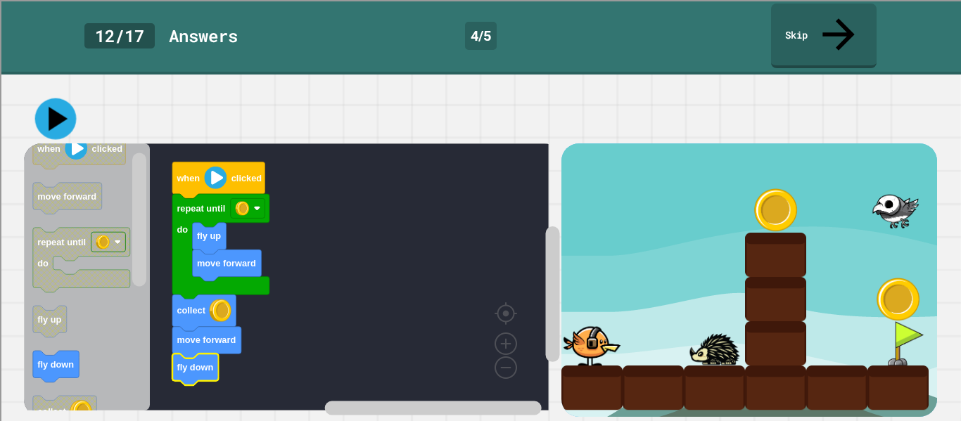
click at [70, 98] on icon at bounding box center [55, 118] width 41 height 41
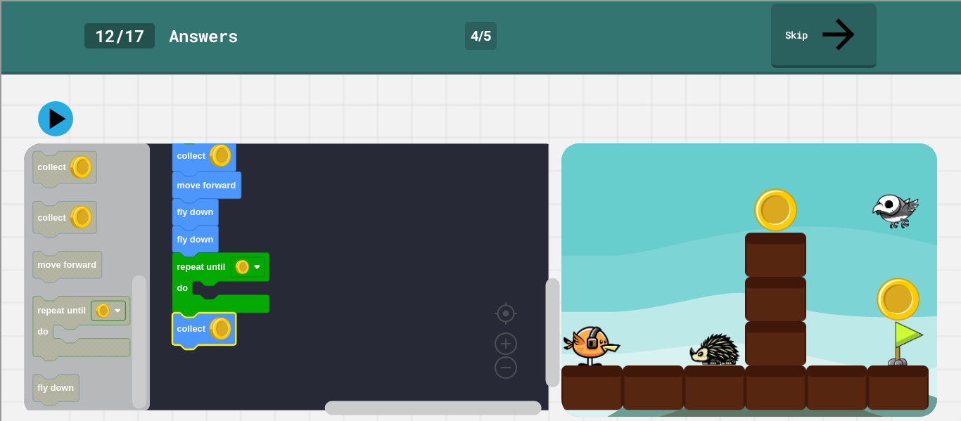
click at [70, 101] on button at bounding box center [55, 118] width 35 height 35
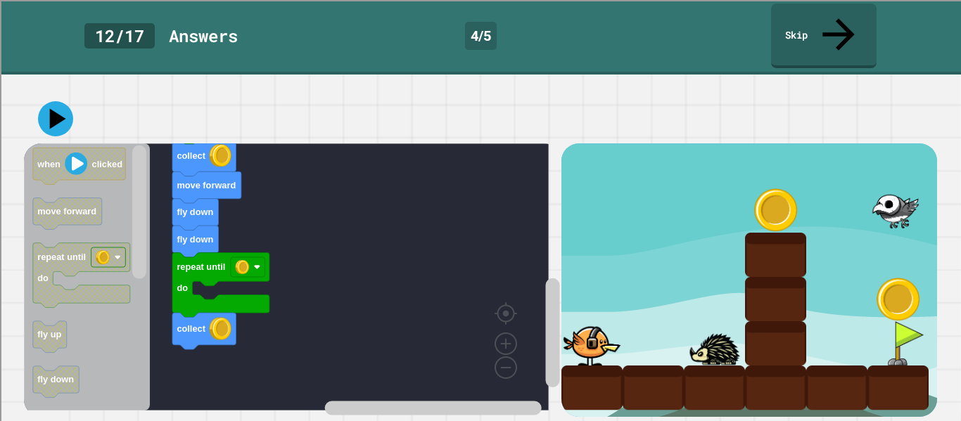
click at [83, 206] on text "move forward" at bounding box center [66, 211] width 59 height 11
click at [89, 206] on text "move forward" at bounding box center [66, 211] width 59 height 11
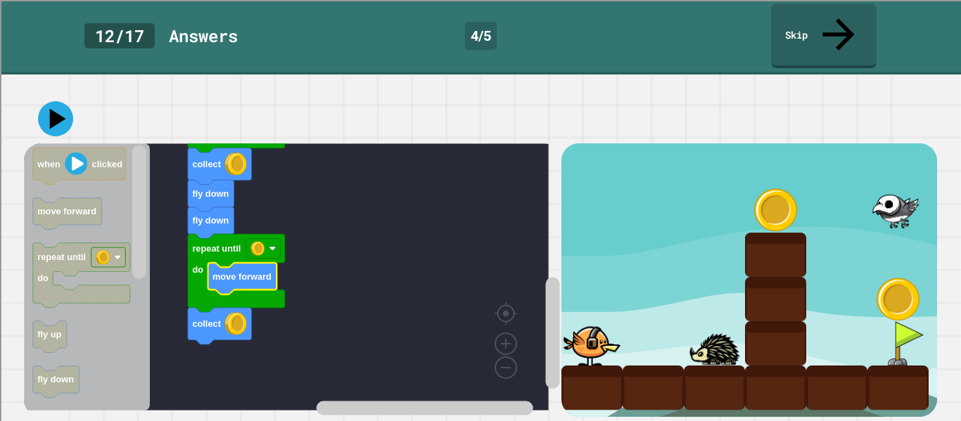
click at [63, 113] on icon at bounding box center [55, 118] width 35 height 35
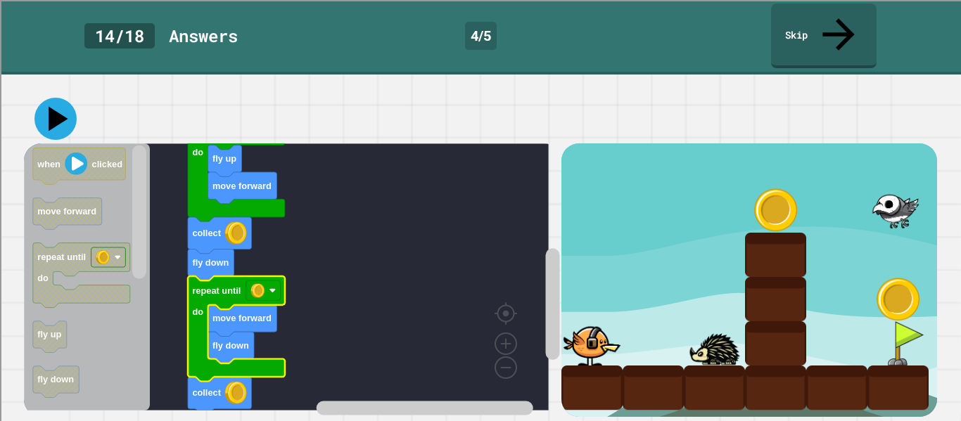
click at [64, 100] on icon at bounding box center [55, 119] width 42 height 42
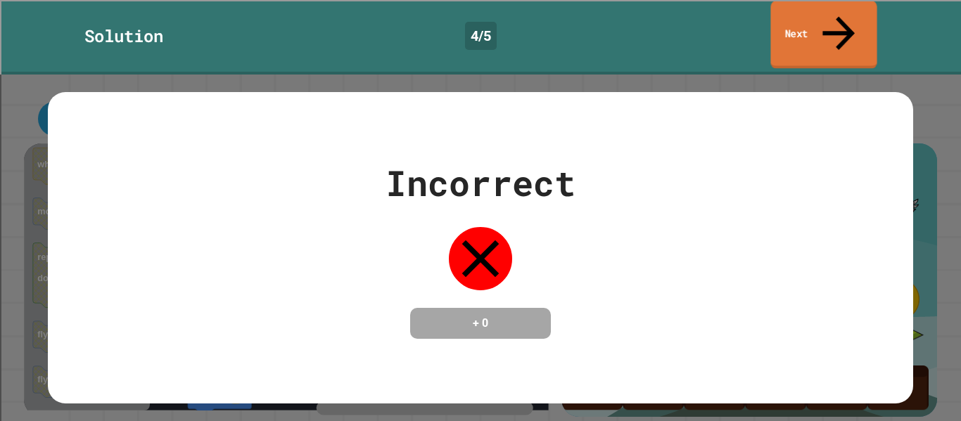
click at [815, 23] on link "Next" at bounding box center [823, 35] width 106 height 68
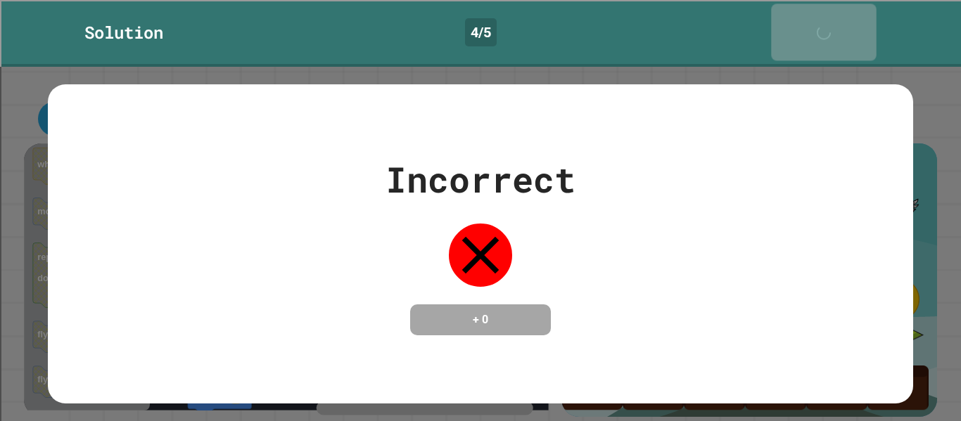
scroll to position [94, 0]
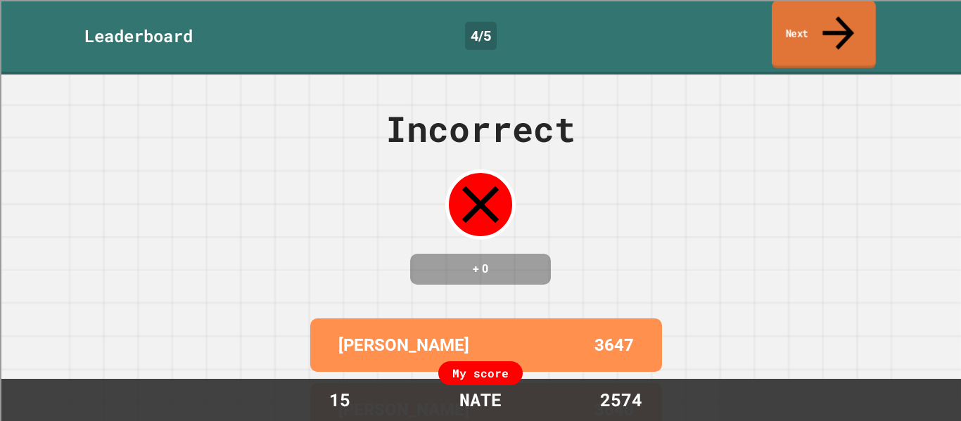
click at [815, 23] on link "Next" at bounding box center [824, 35] width 104 height 68
